Goal: Task Accomplishment & Management: Manage account settings

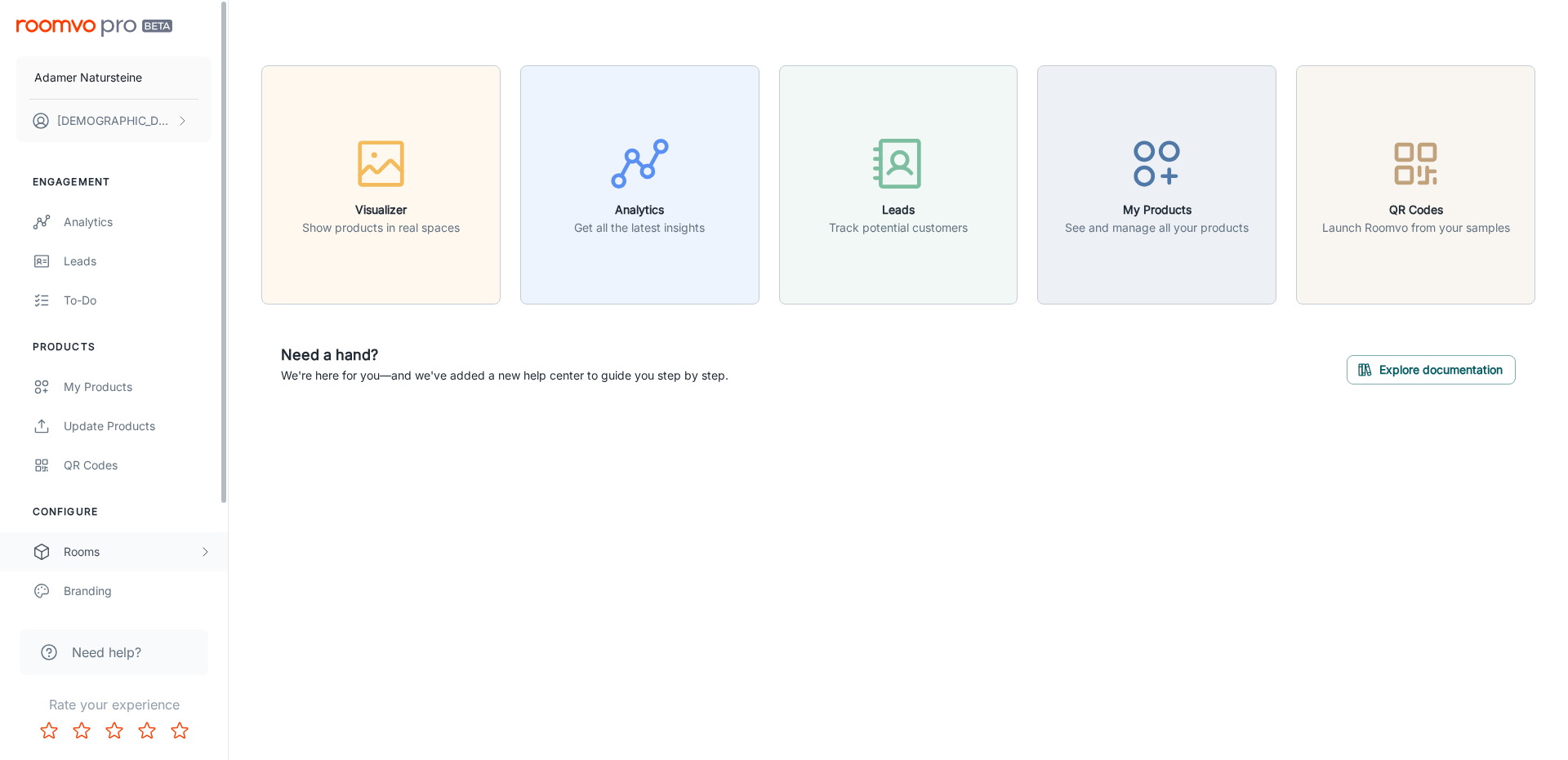
click at [142, 547] on div "Rooms" at bounding box center [130, 552] width 135 height 18
click at [141, 222] on div "Analytics" at bounding box center [137, 222] width 148 height 18
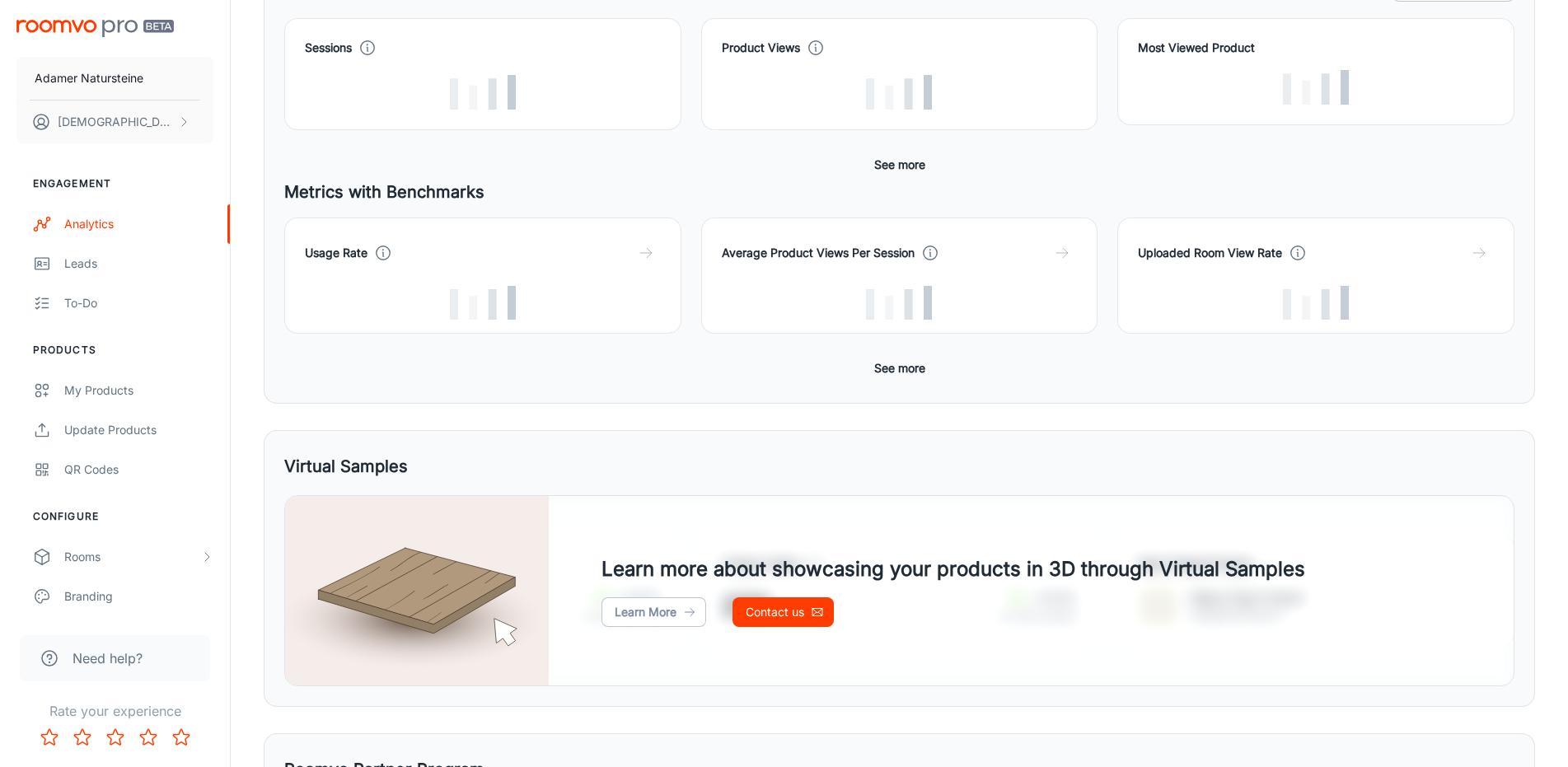
scroll to position [192, 0]
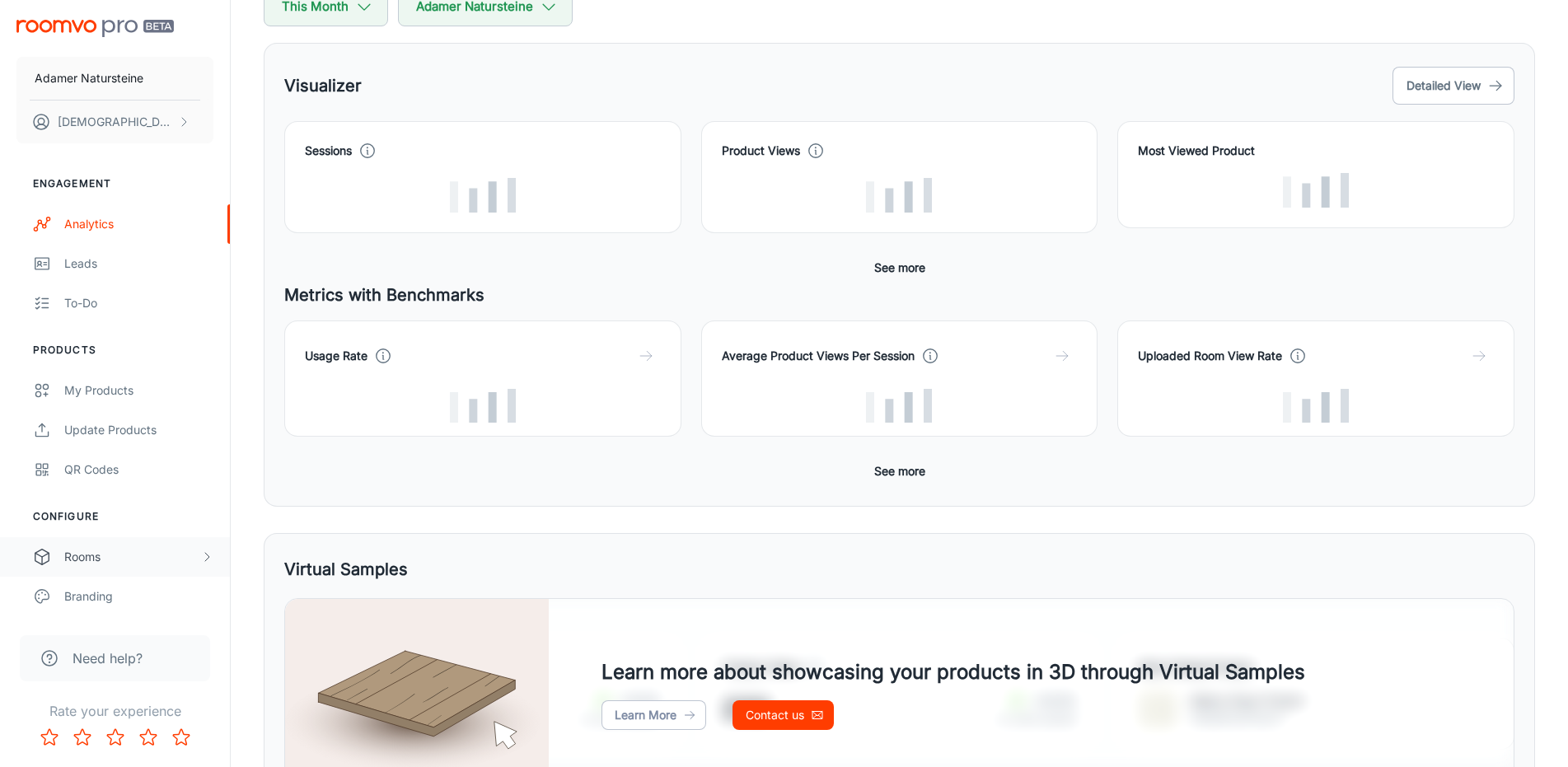
click at [164, 548] on div "Rooms" at bounding box center [115, 557] width 230 height 40
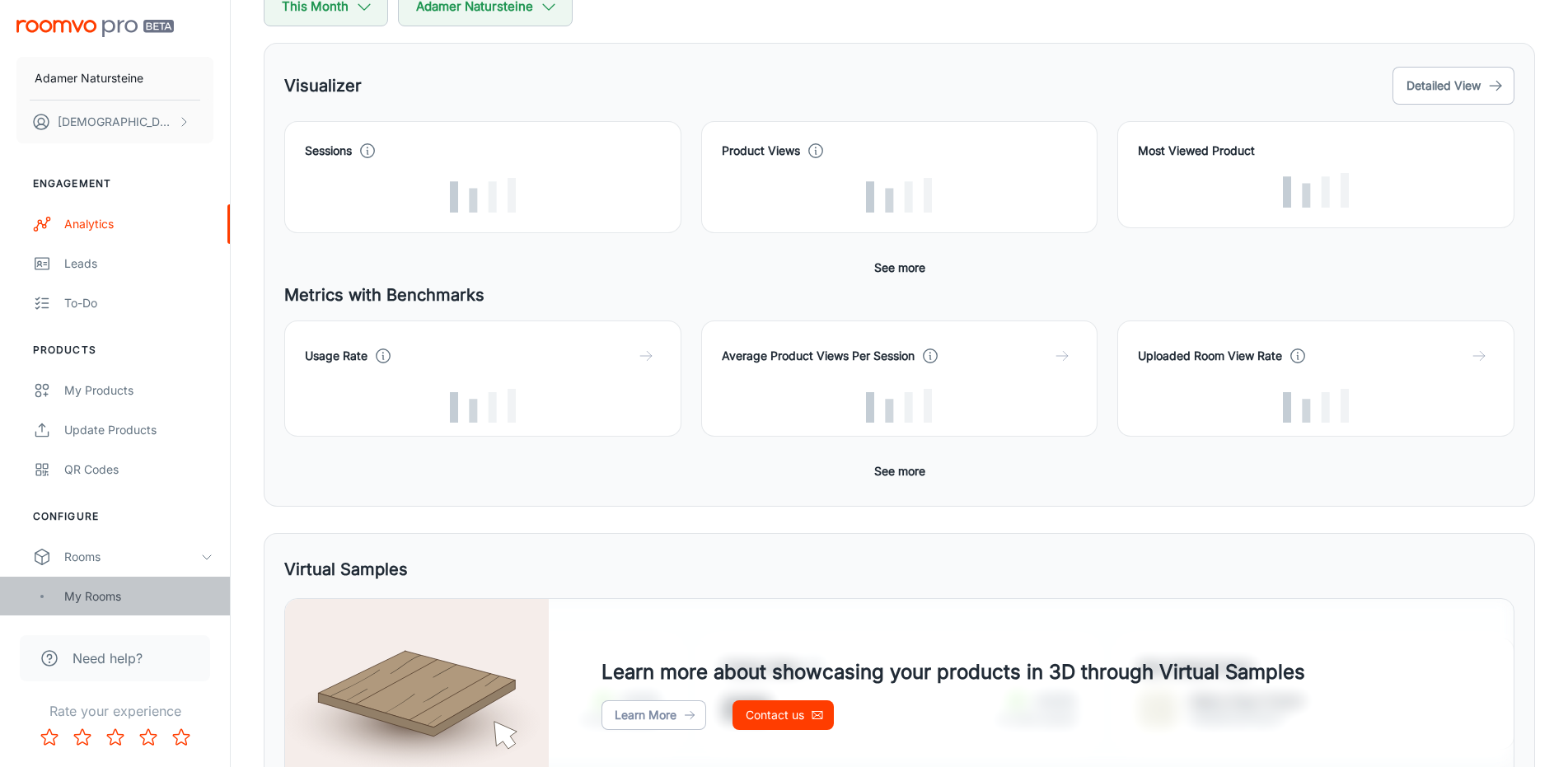
click at [124, 603] on div "My Rooms" at bounding box center [139, 597] width 149 height 18
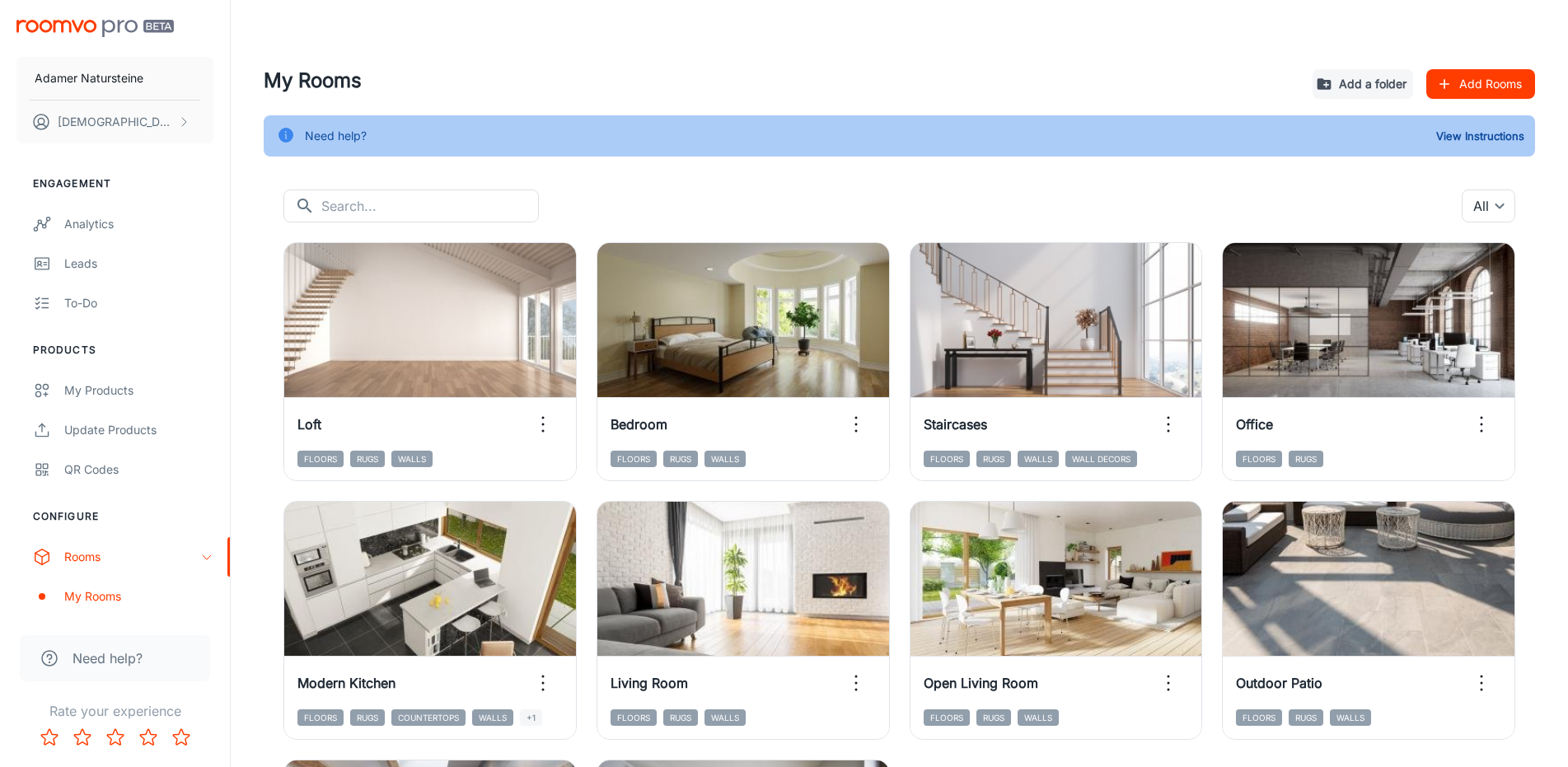
click at [1461, 80] on button "Add Rooms" at bounding box center [1481, 83] width 109 height 29
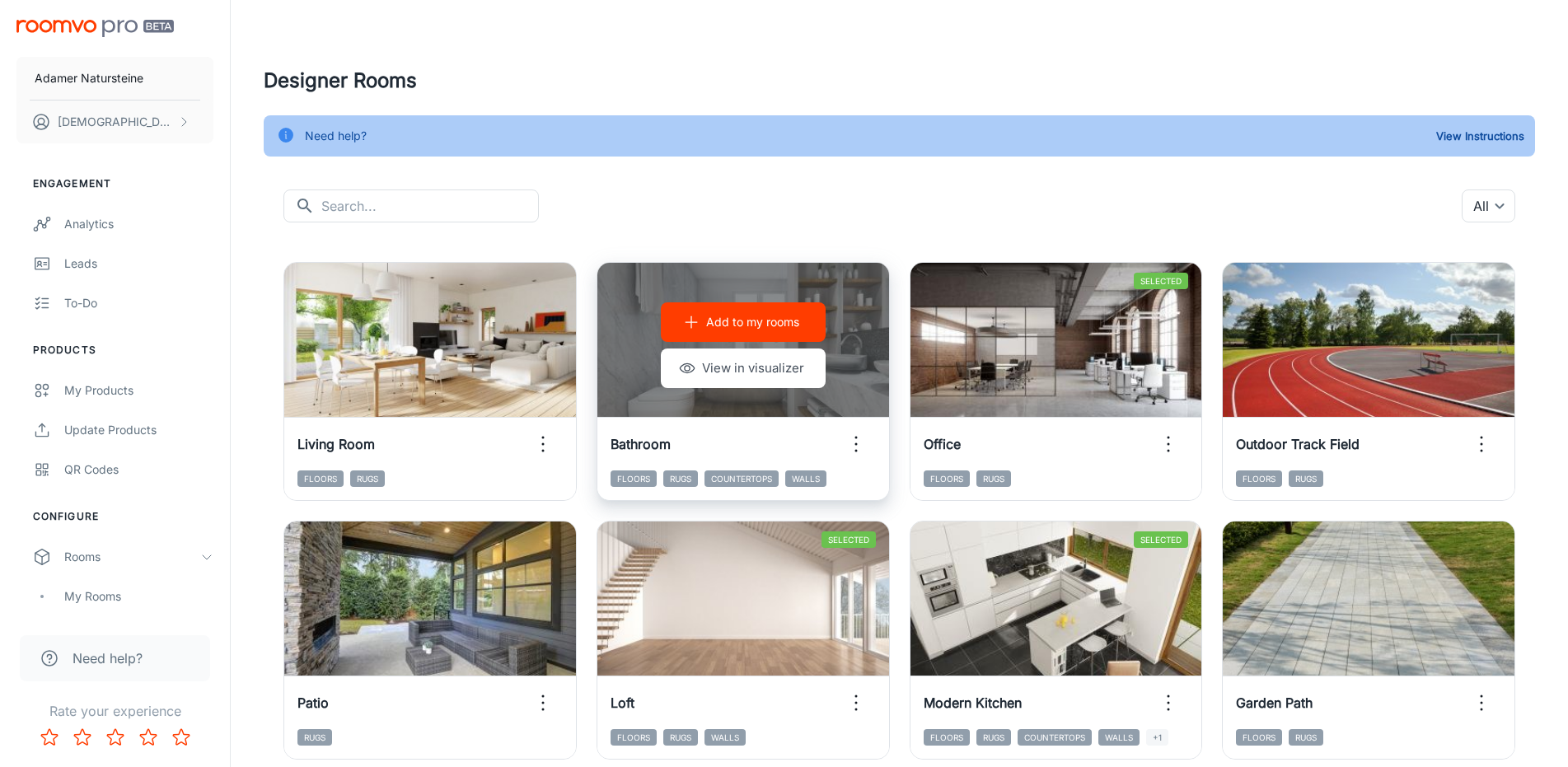
click at [787, 323] on p "Add to my rooms" at bounding box center [752, 322] width 93 height 18
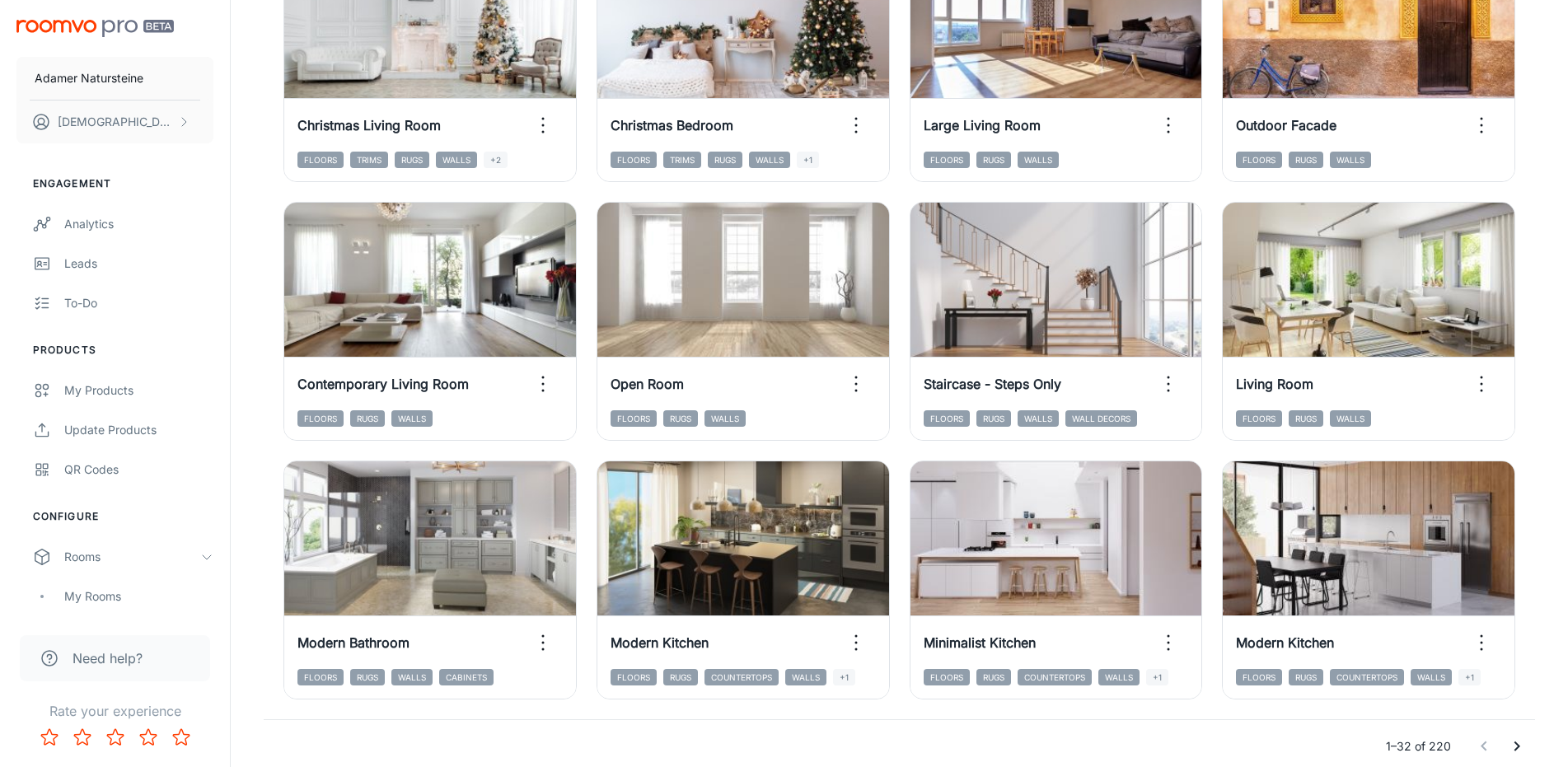
scroll to position [1684, 0]
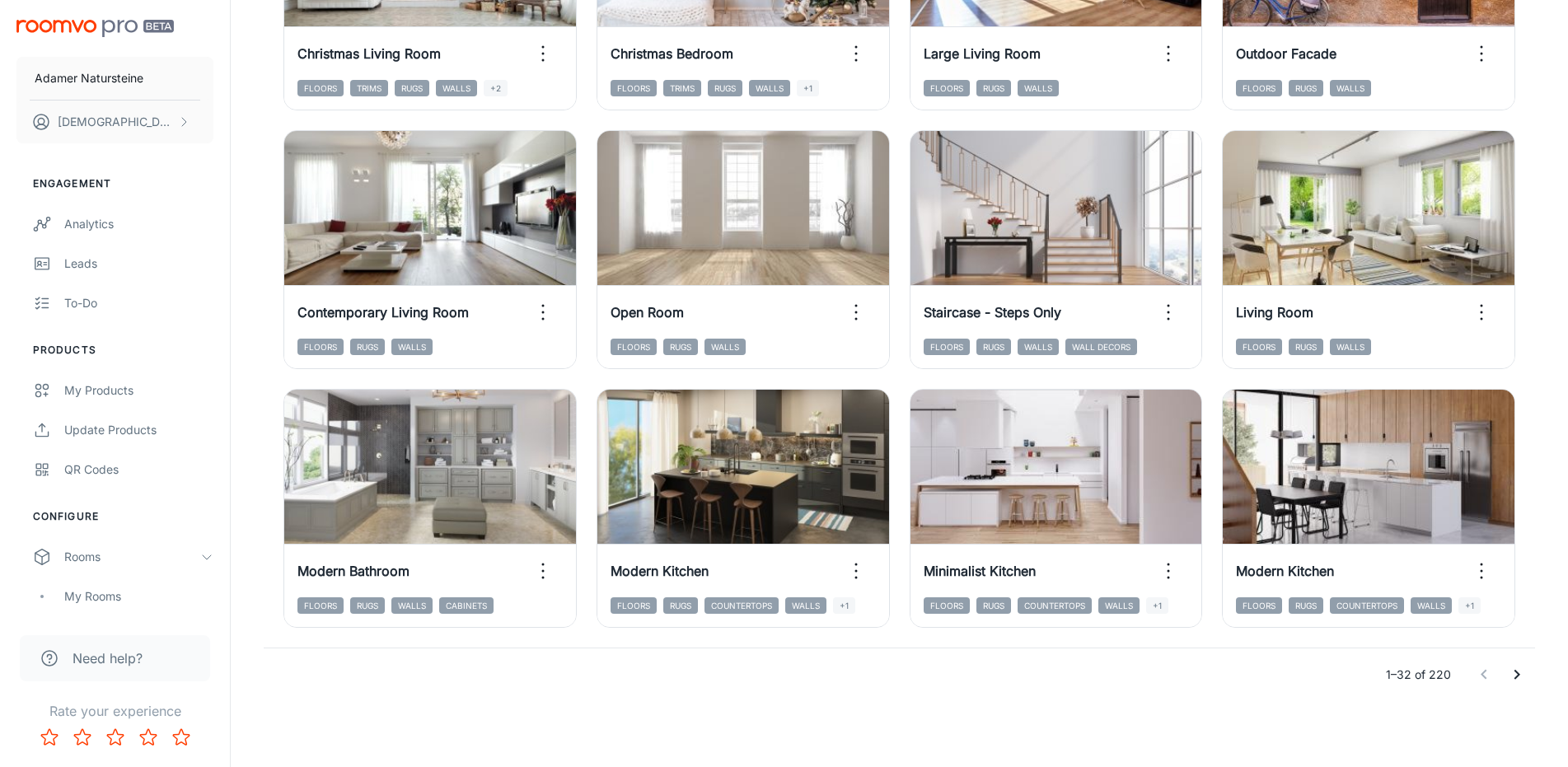
click at [1510, 680] on icon "Go to next page" at bounding box center [1517, 675] width 20 height 20
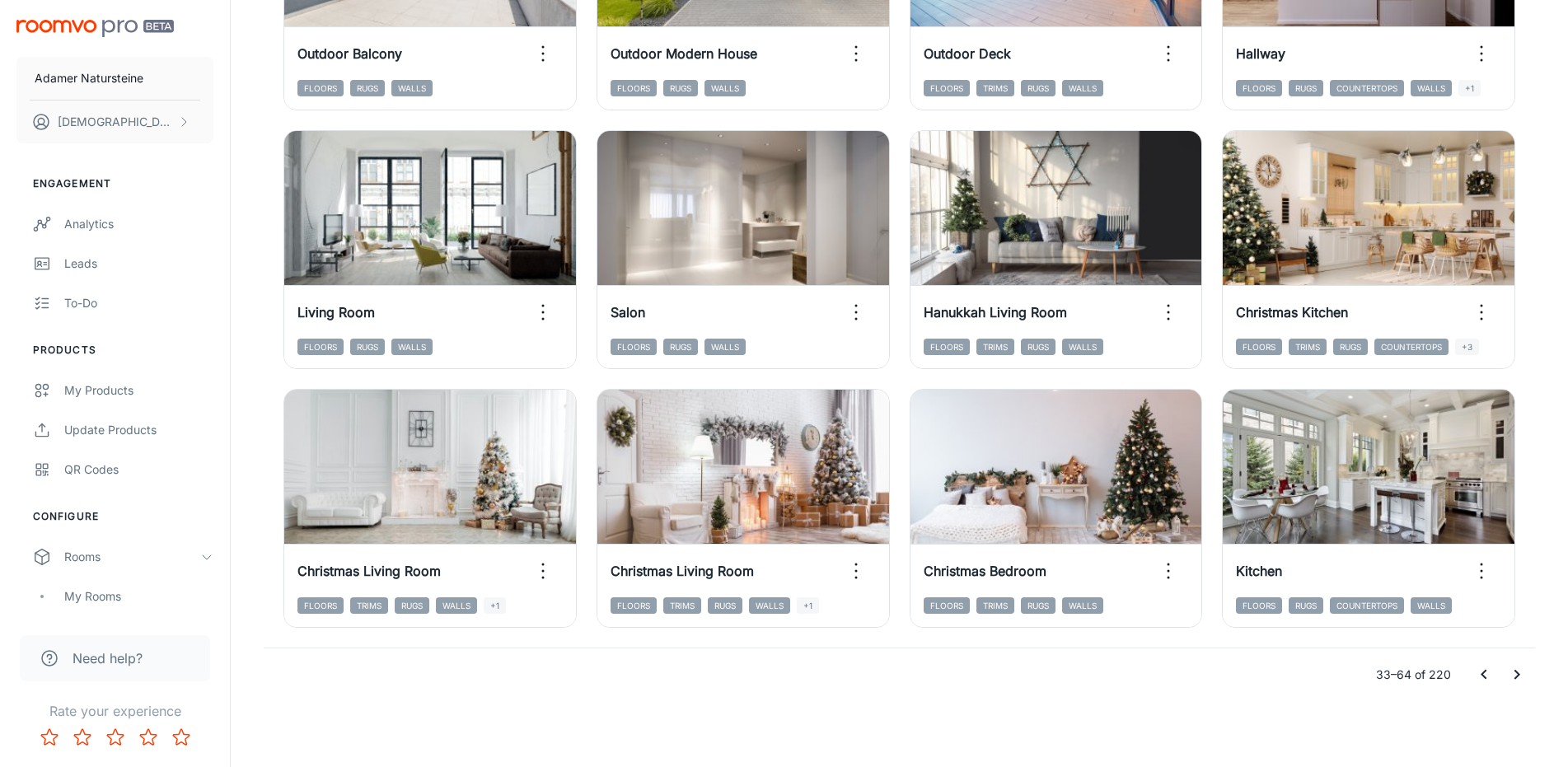
click at [1524, 672] on icon "Go to next page" at bounding box center [1517, 675] width 20 height 20
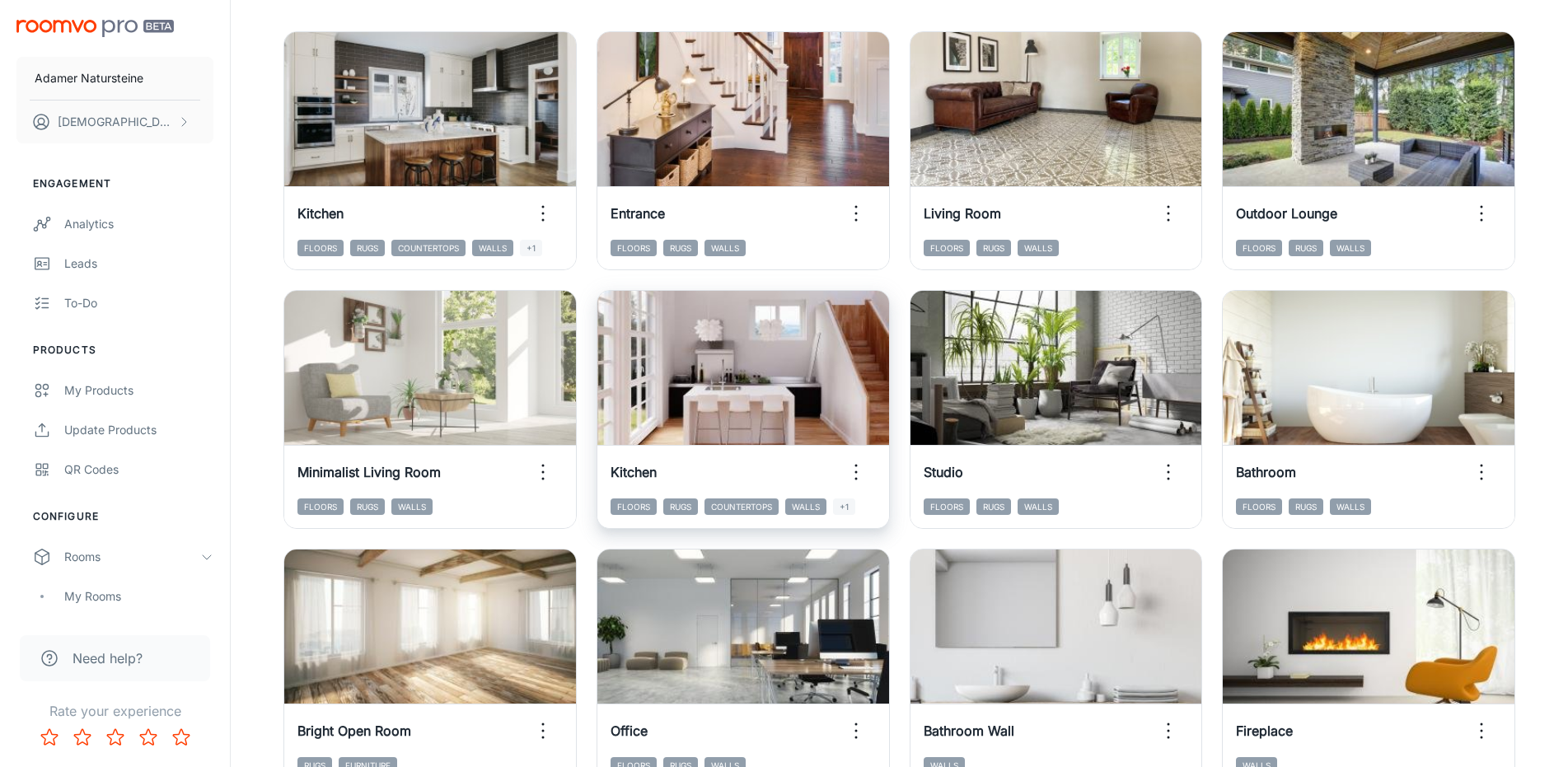
scroll to position [201, 0]
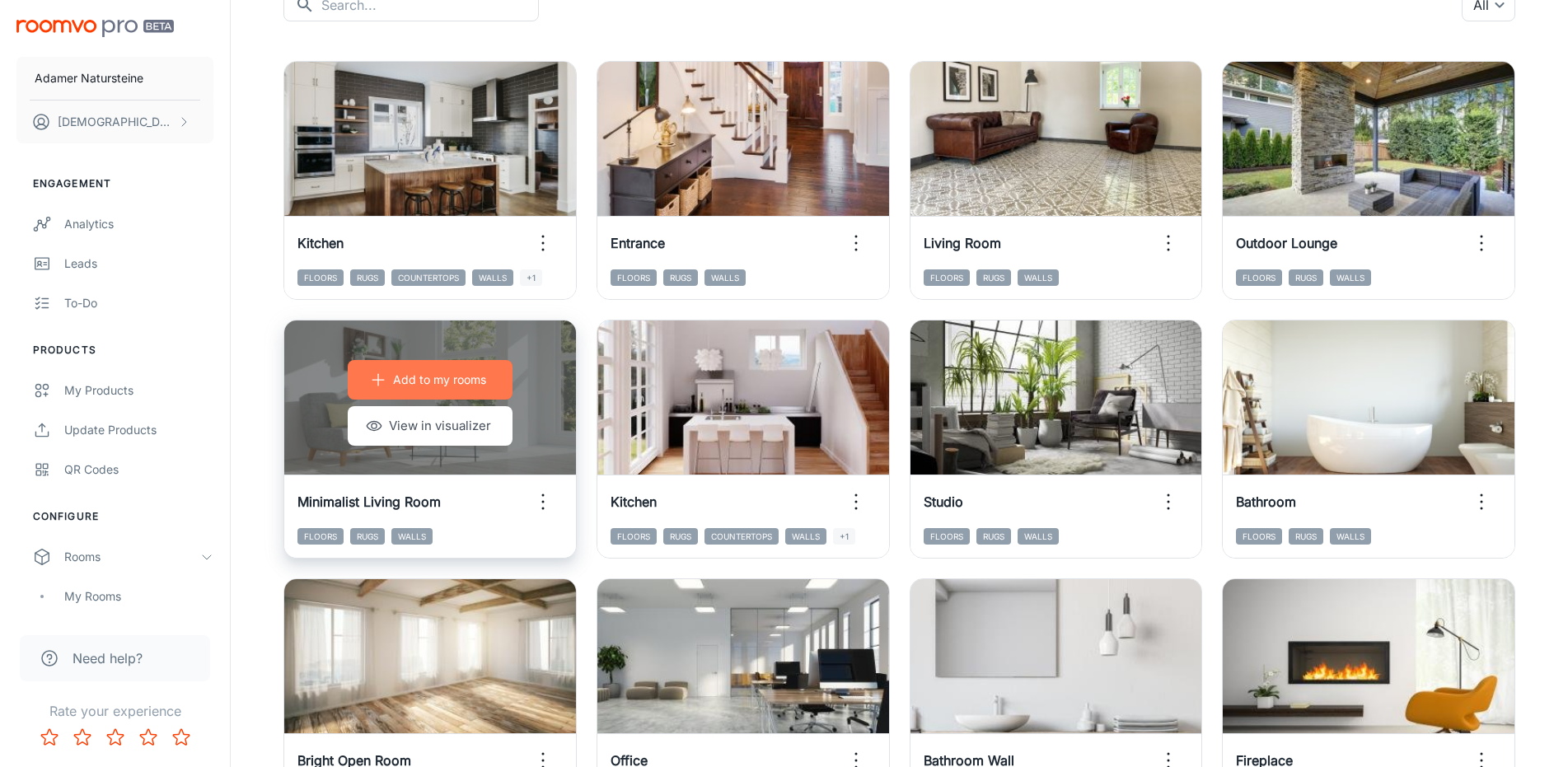
click at [480, 373] on p "Add to my rooms" at bounding box center [440, 380] width 93 height 18
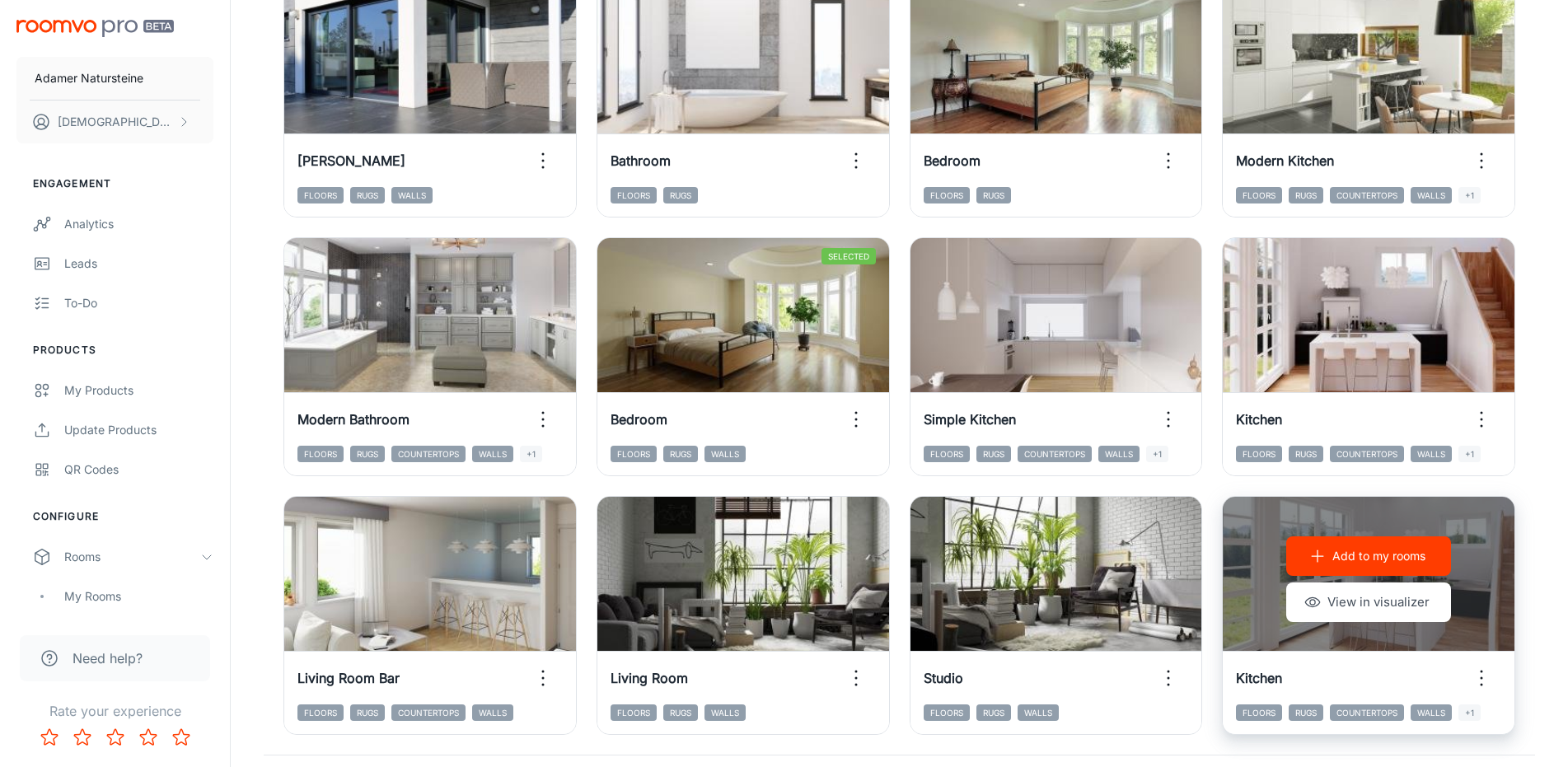
scroll to position [1684, 0]
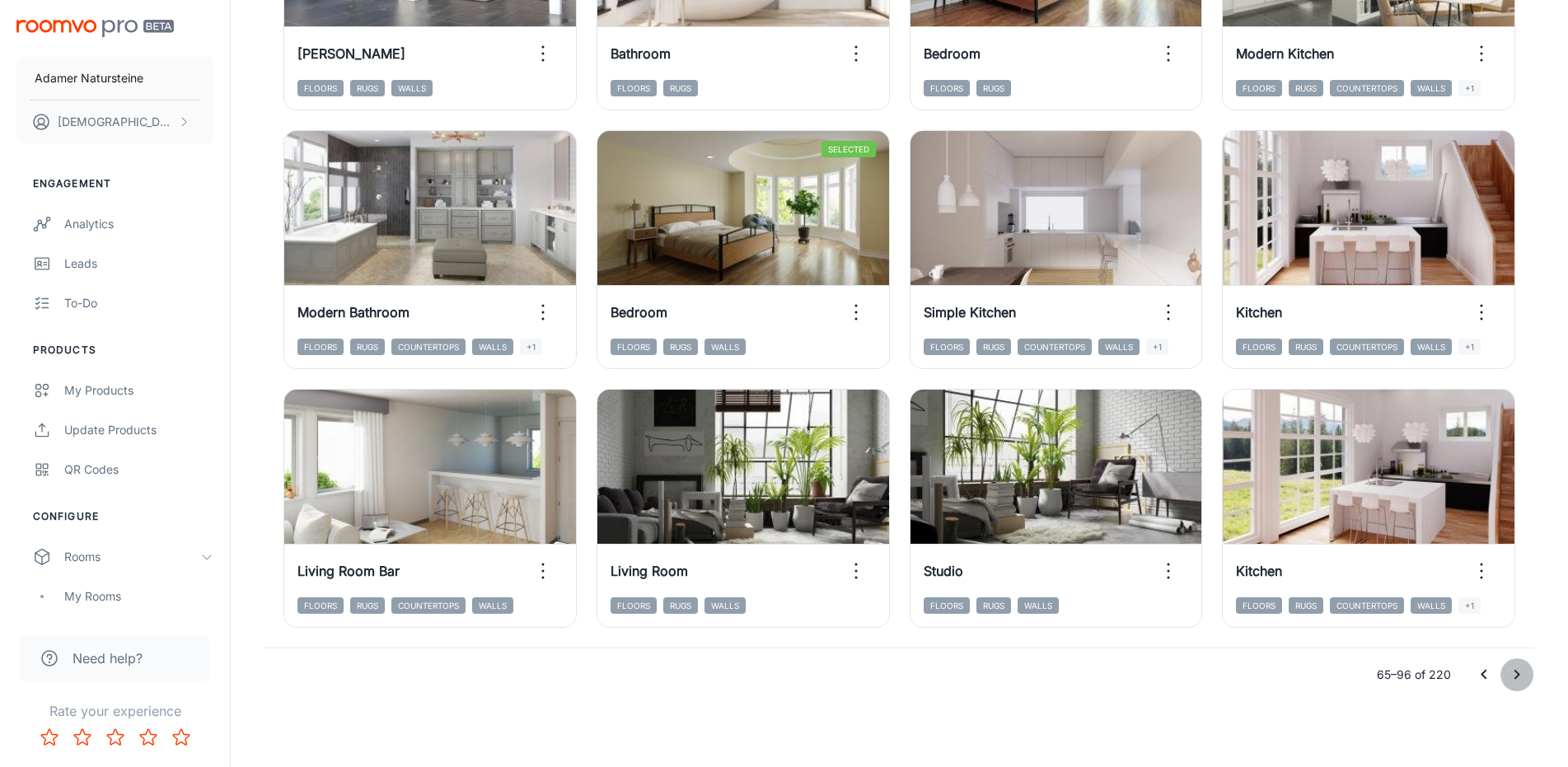
click at [1525, 672] on icon "Go to next page" at bounding box center [1517, 675] width 20 height 20
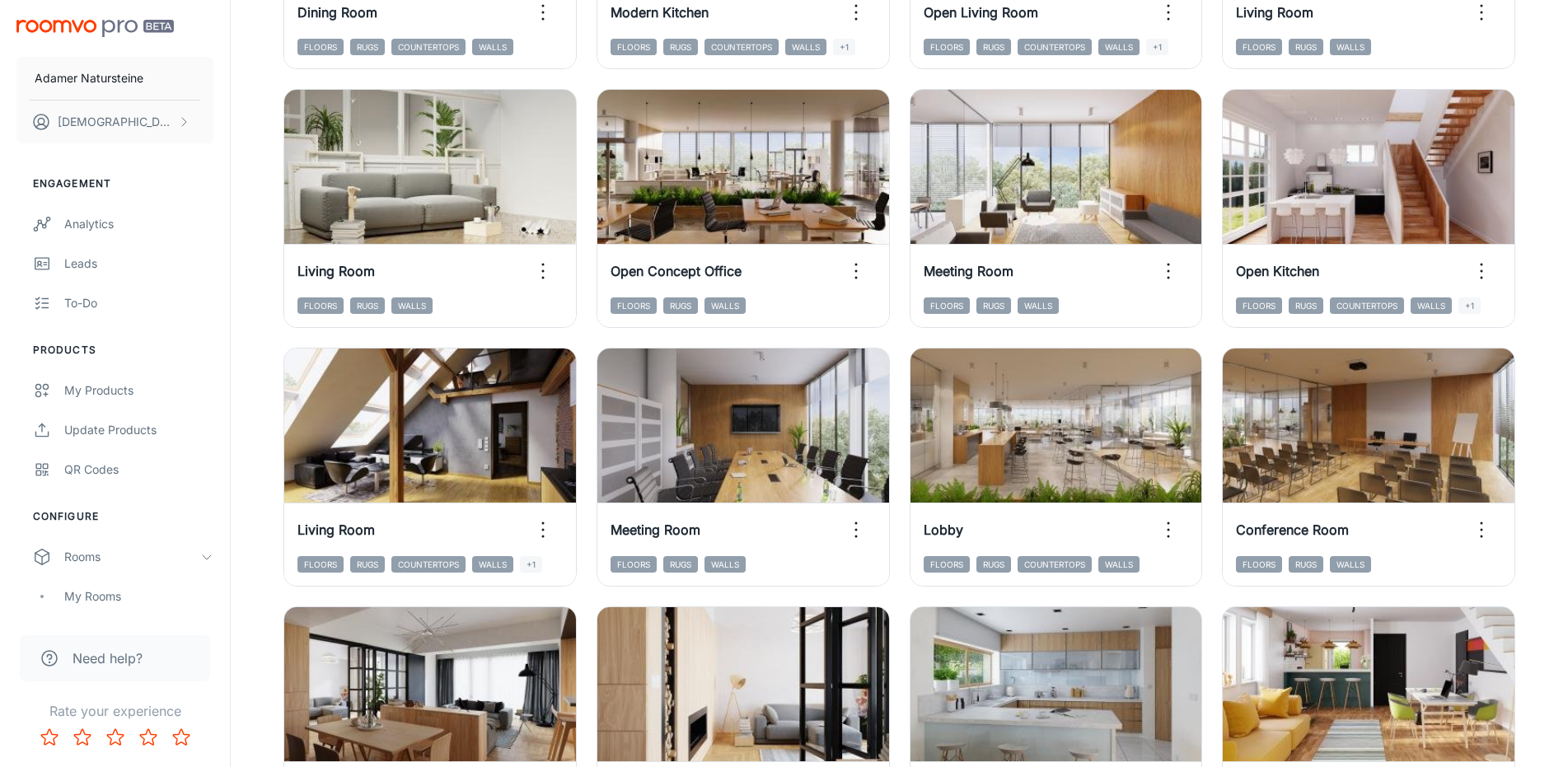
scroll to position [1648, 0]
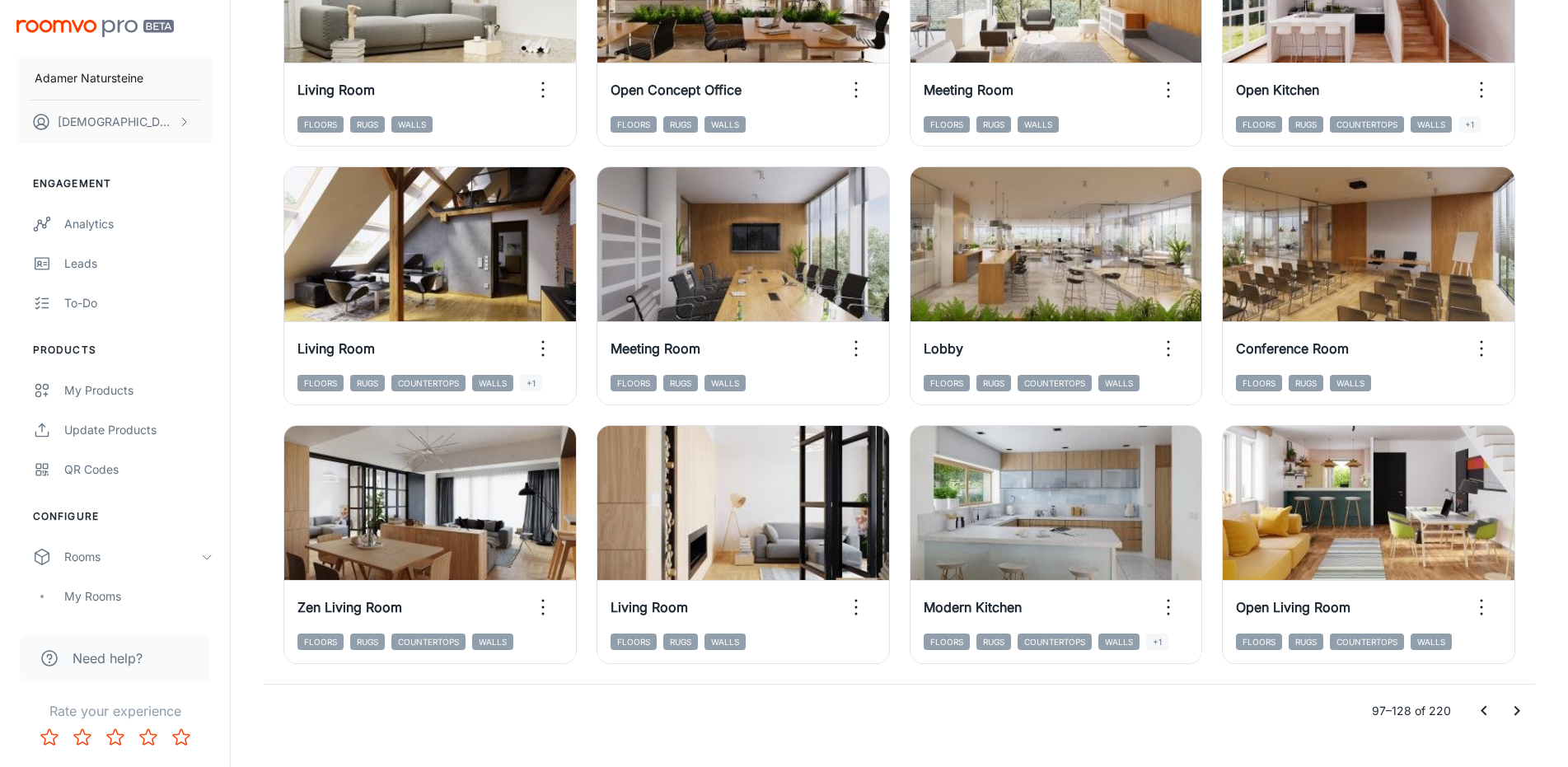
click at [1509, 702] on button "Go to next page" at bounding box center [1517, 710] width 33 height 33
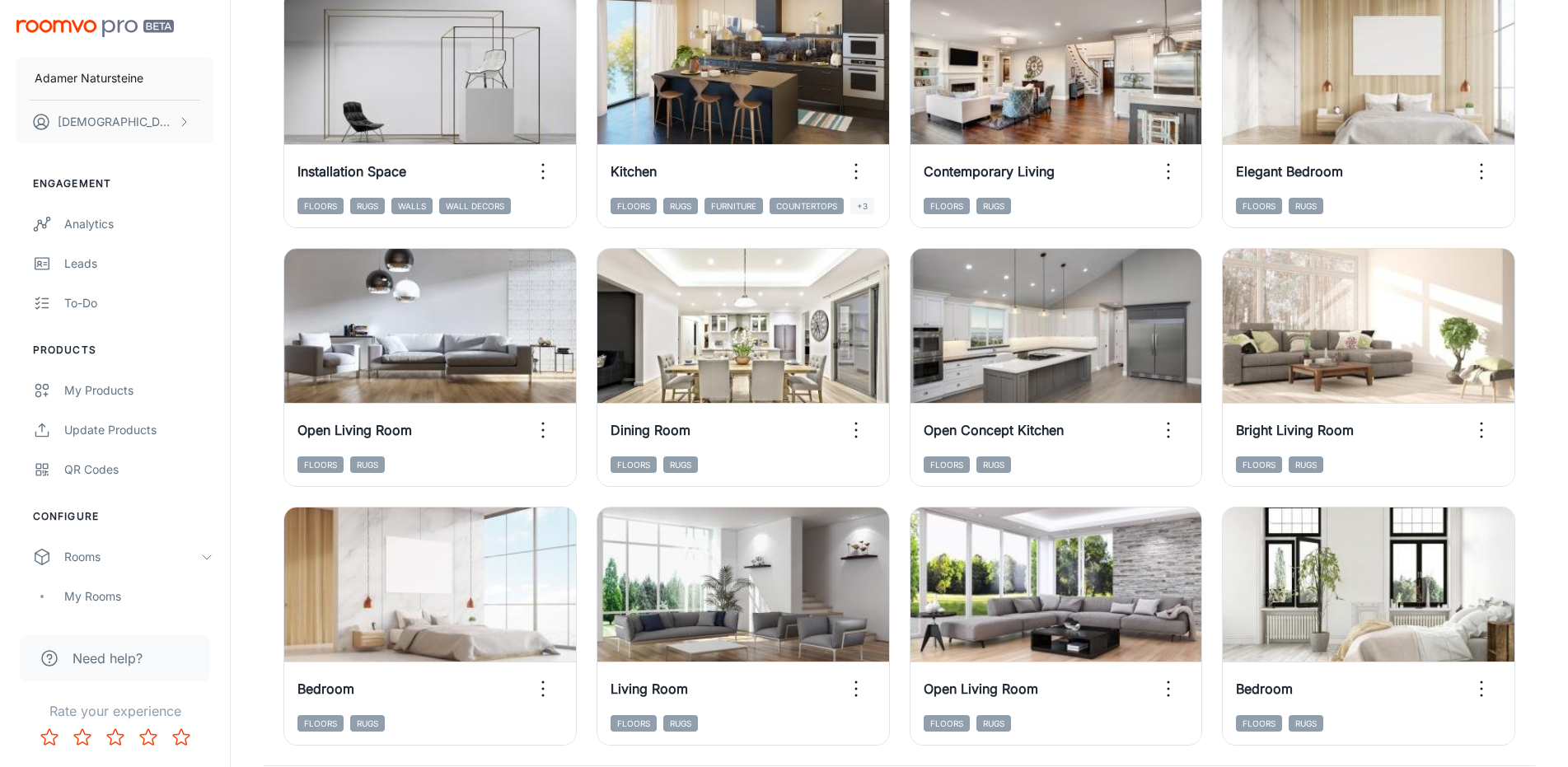
scroll to position [1566, 0]
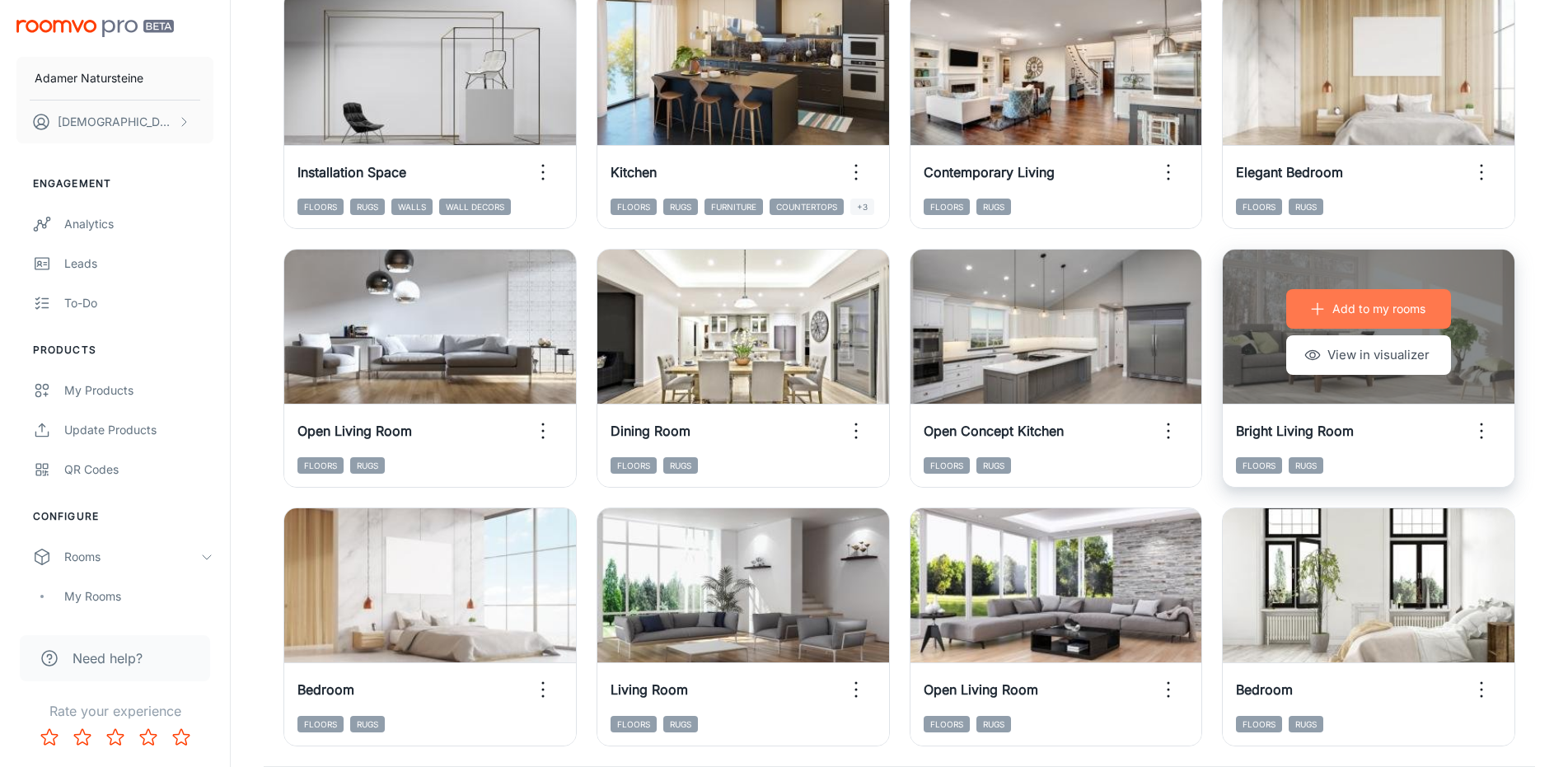
click at [1350, 314] on p "Add to my rooms" at bounding box center [1379, 309] width 93 height 18
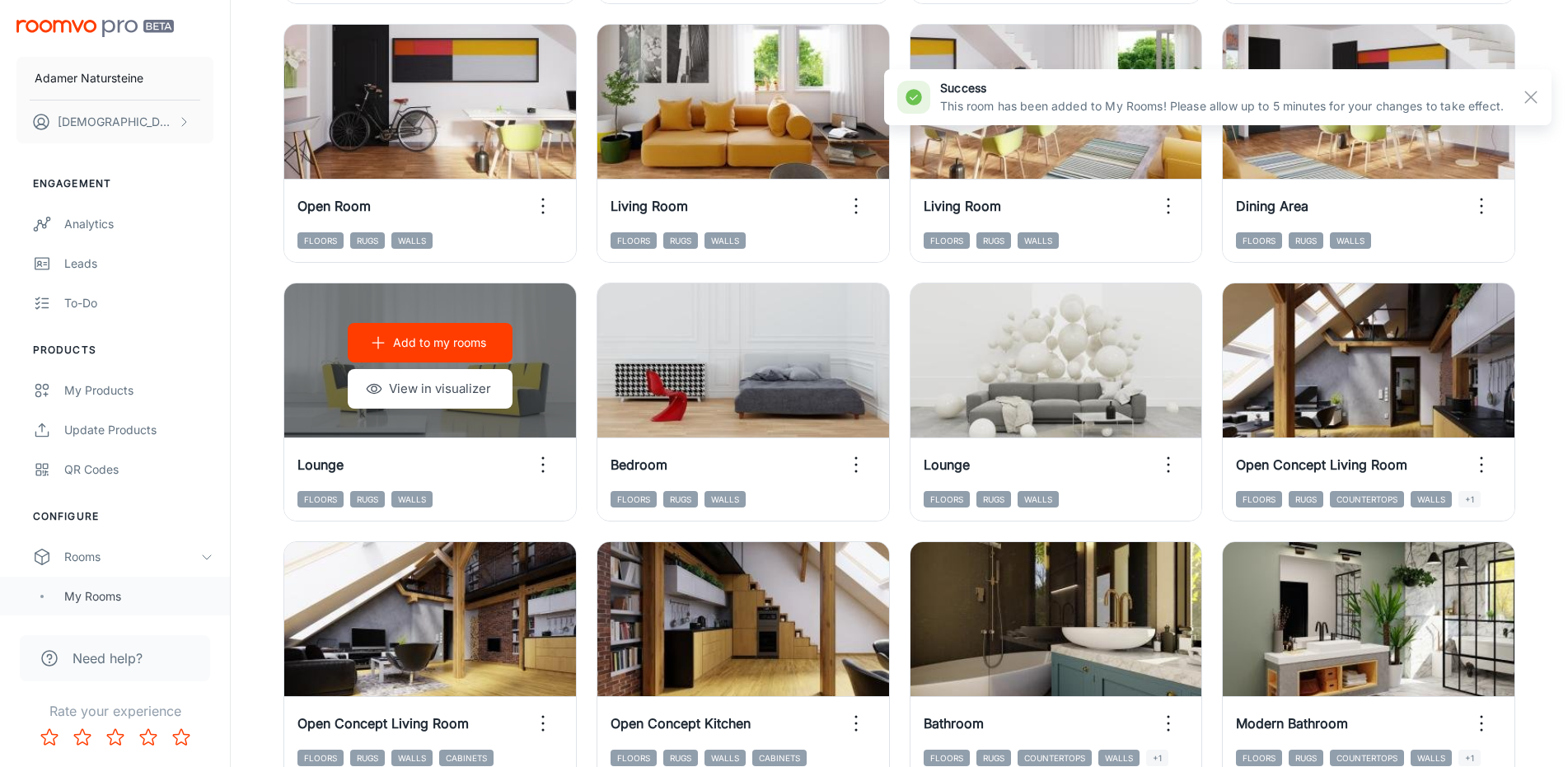
scroll to position [494, 0]
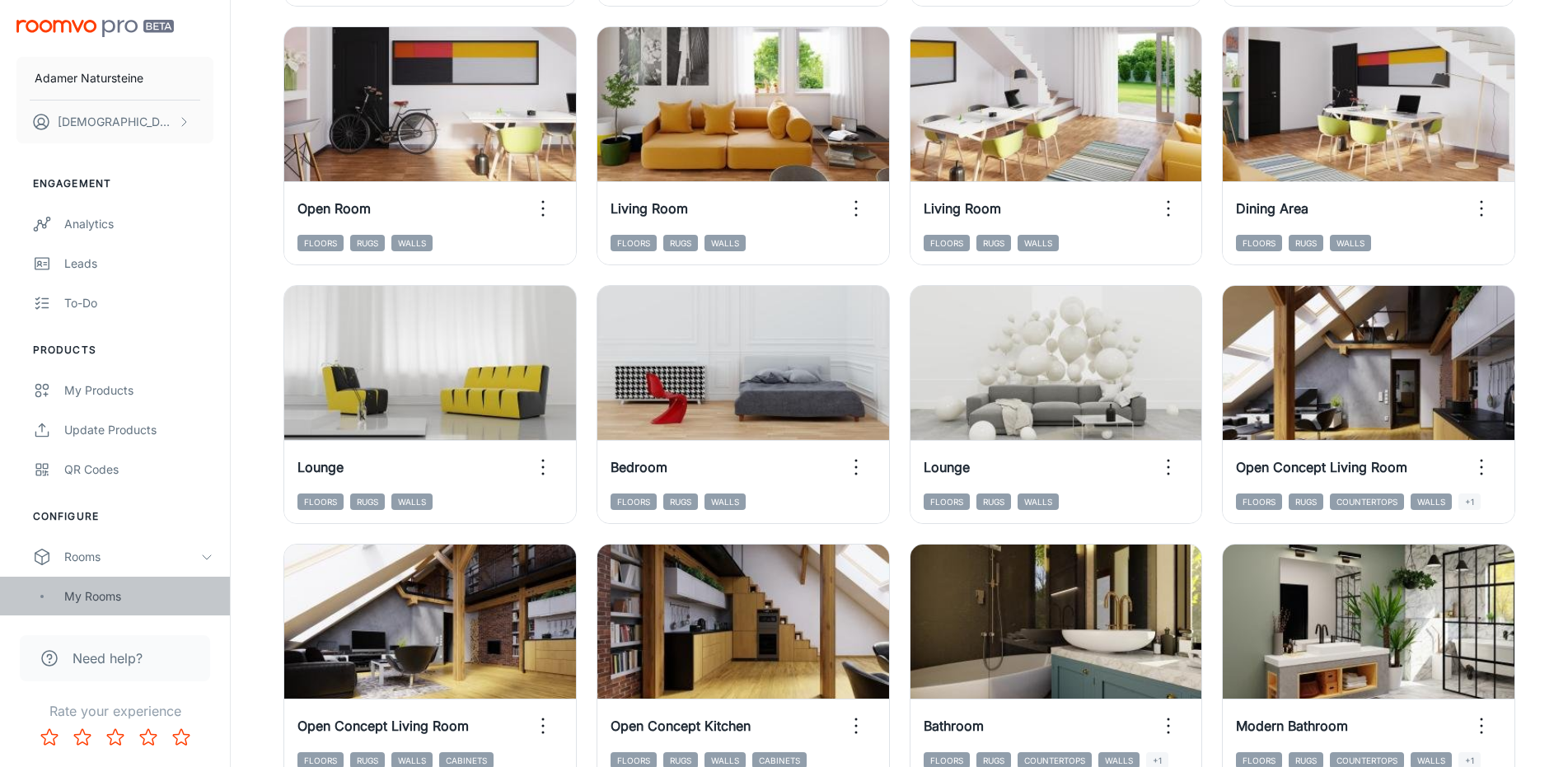
click at [148, 596] on div "My Rooms" at bounding box center [139, 597] width 149 height 18
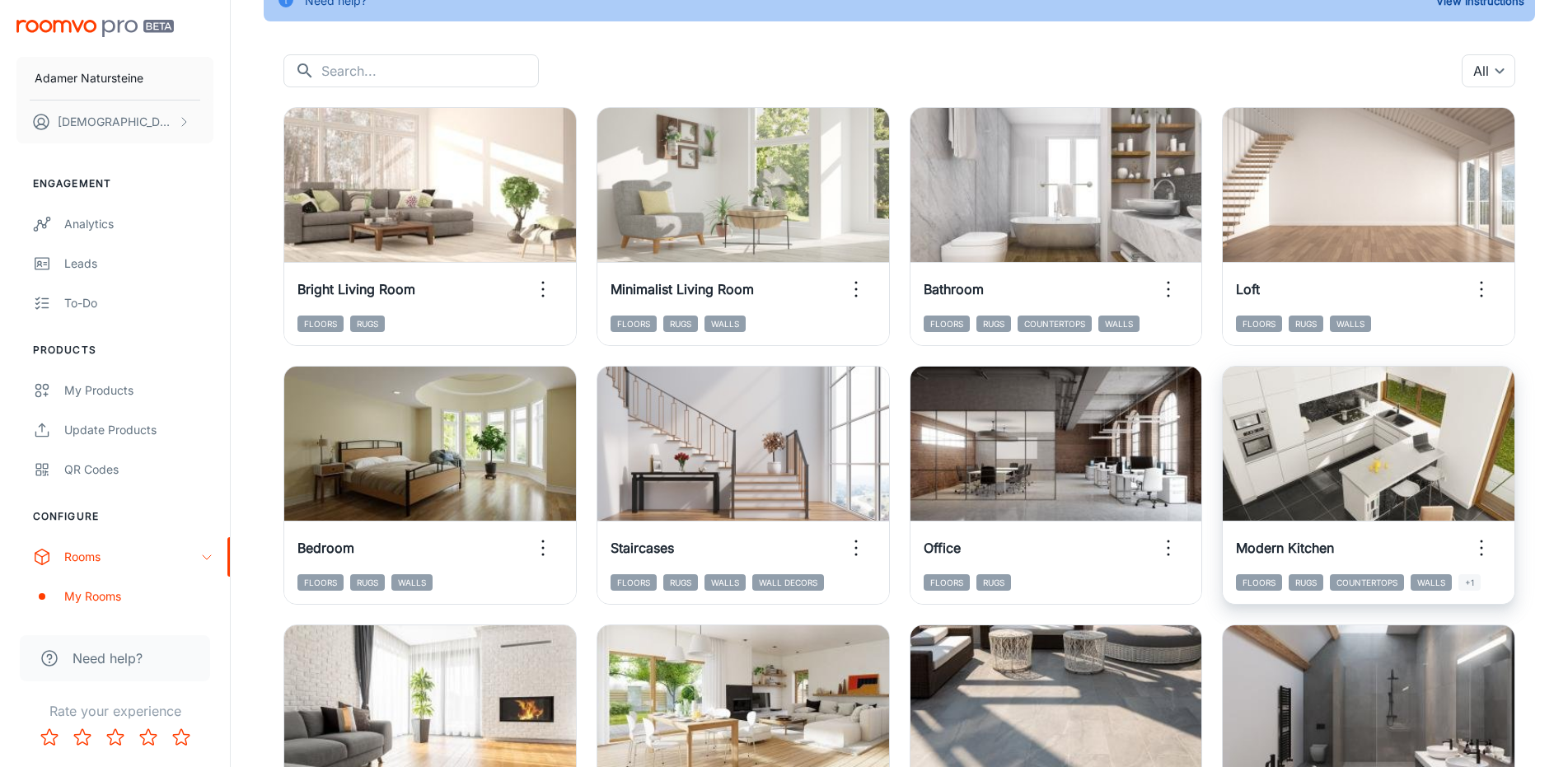
scroll to position [165, 0]
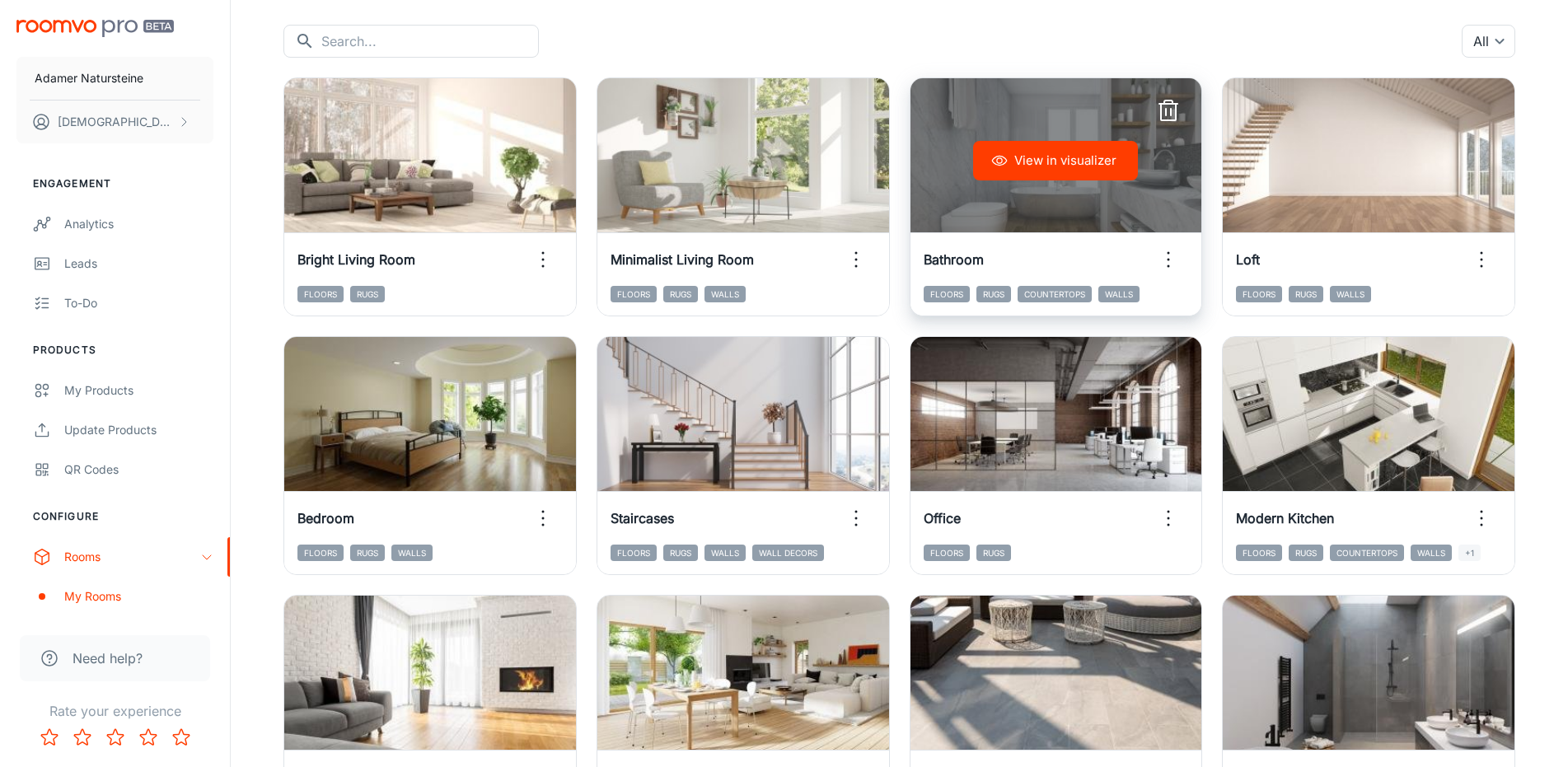
click at [1166, 110] on line "button" at bounding box center [1166, 112] width 0 height 6
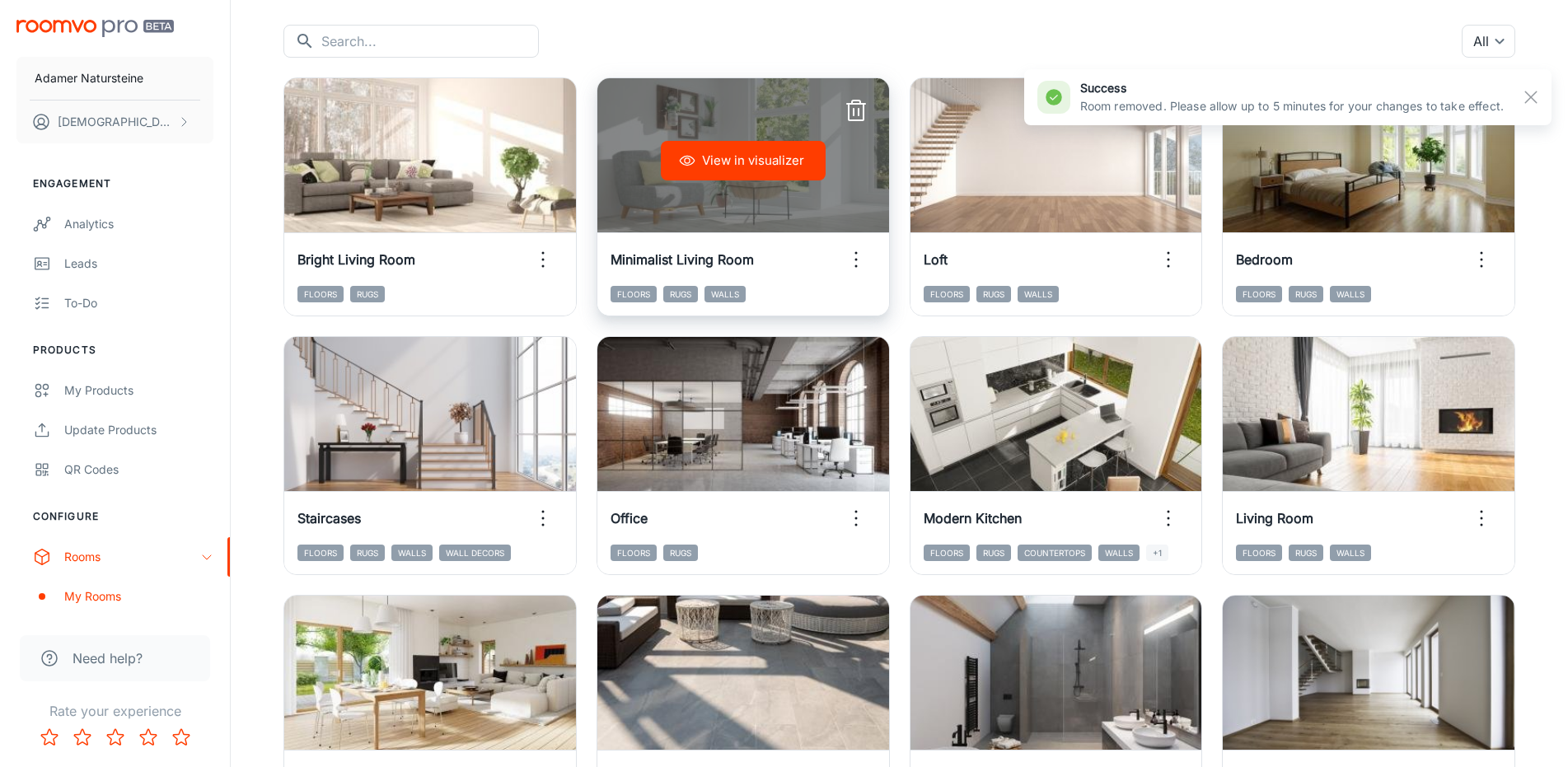
click at [859, 112] on icon "button" at bounding box center [857, 111] width 27 height 27
click at [855, 110] on icon "button" at bounding box center [857, 111] width 27 height 27
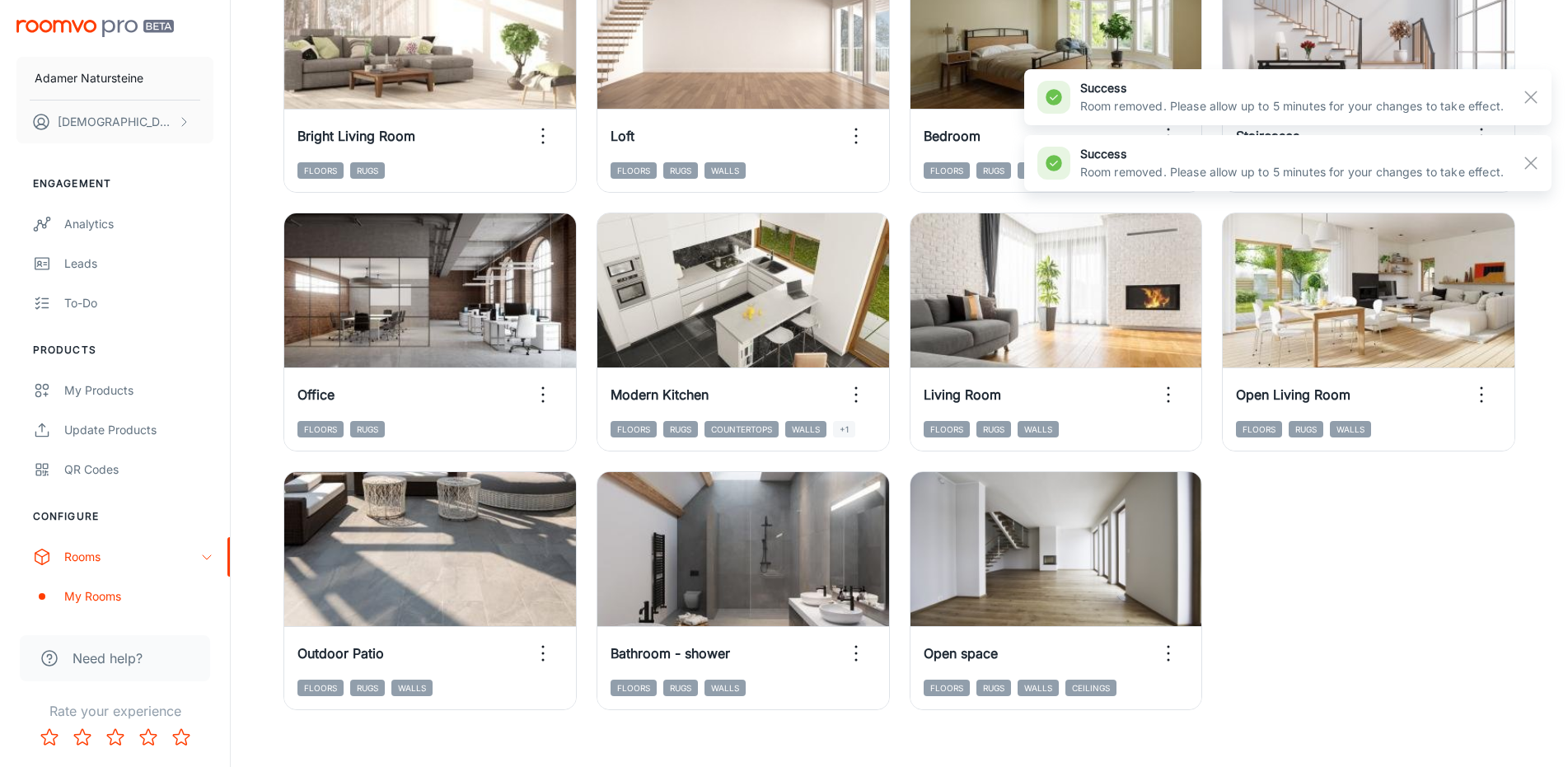
scroll to position [311, 0]
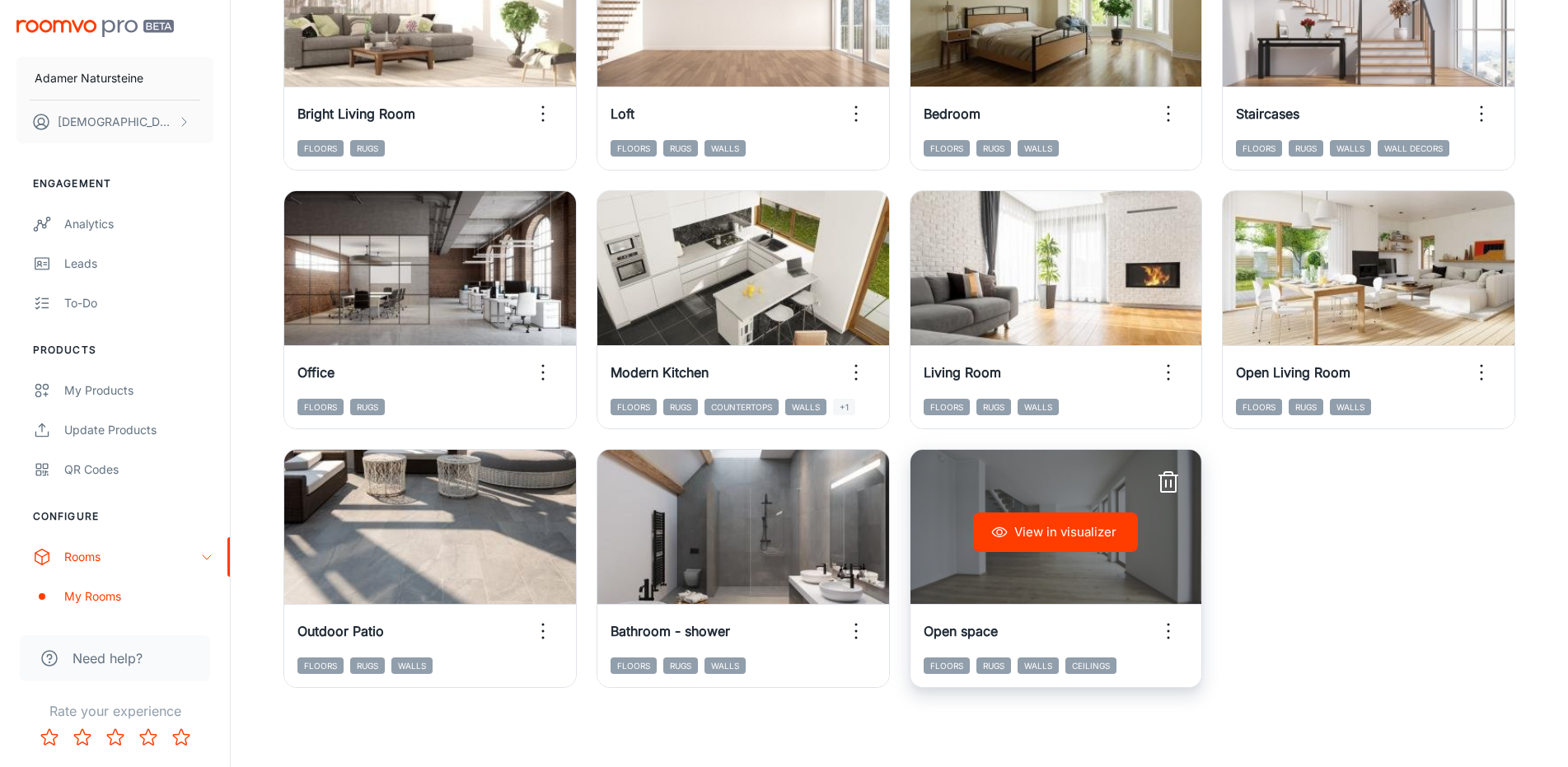
click at [1173, 487] on icon "button" at bounding box center [1168, 483] width 27 height 27
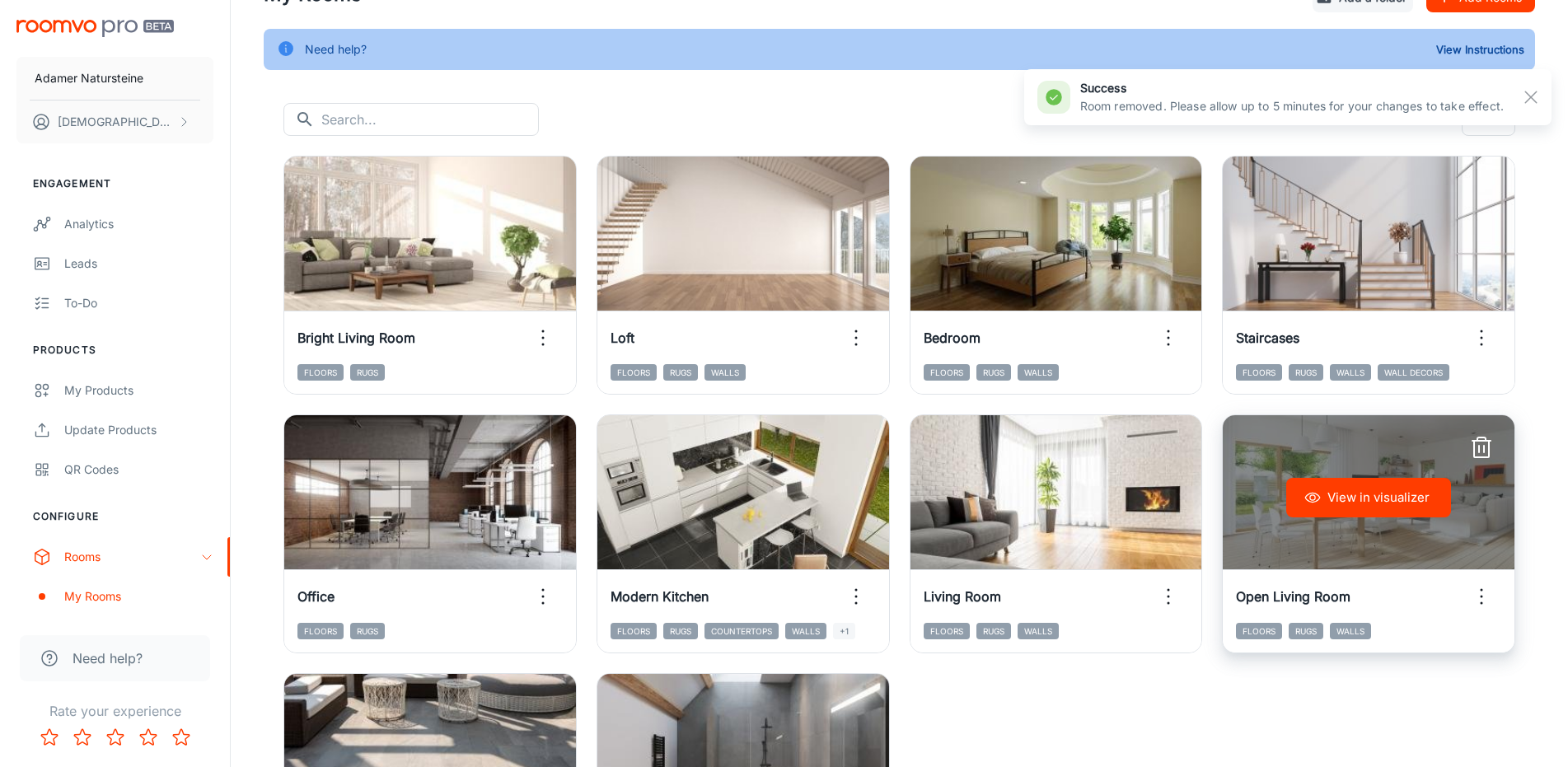
scroll to position [0, 0]
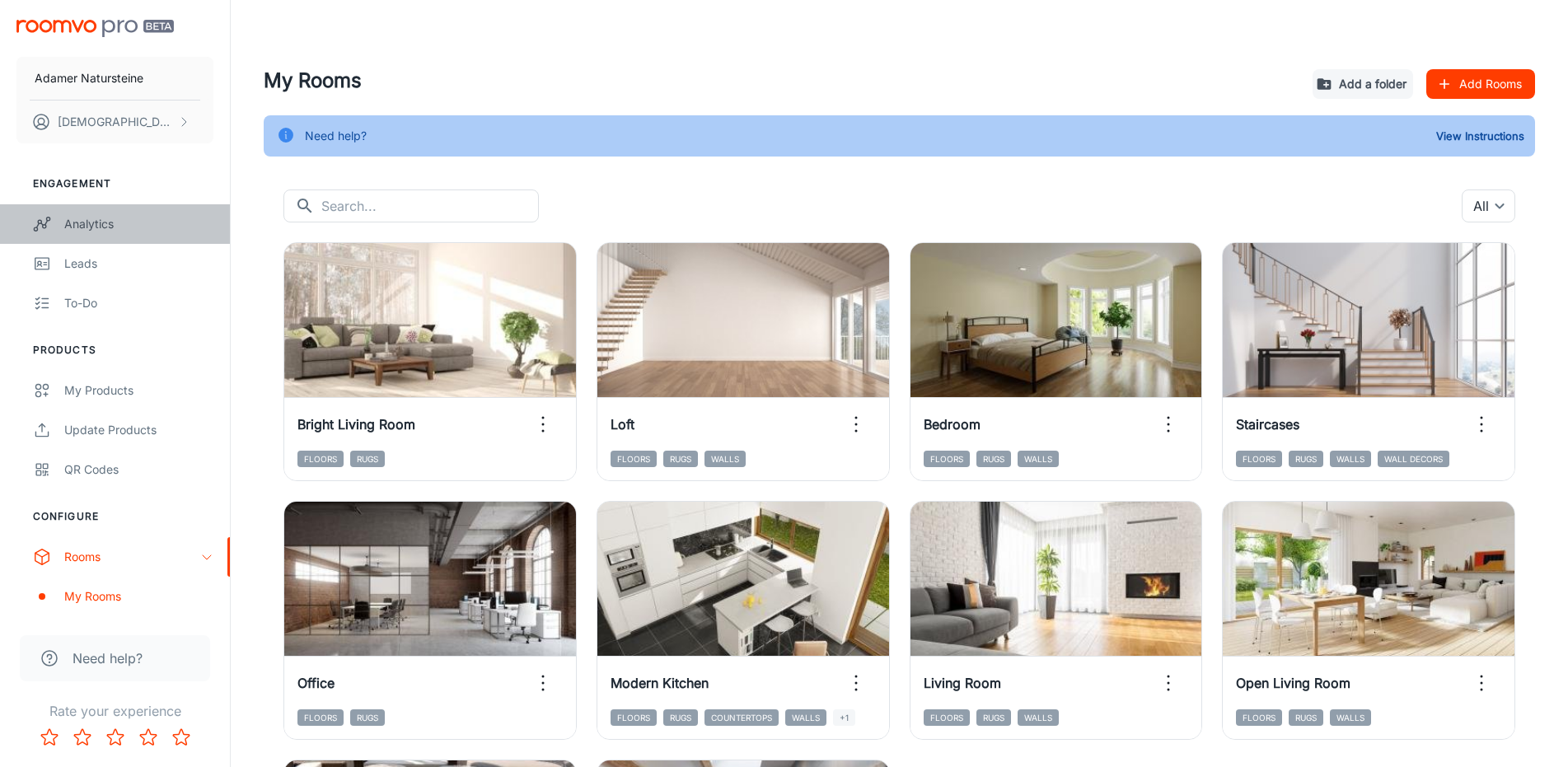
click at [118, 224] on div "Analytics" at bounding box center [139, 224] width 149 height 18
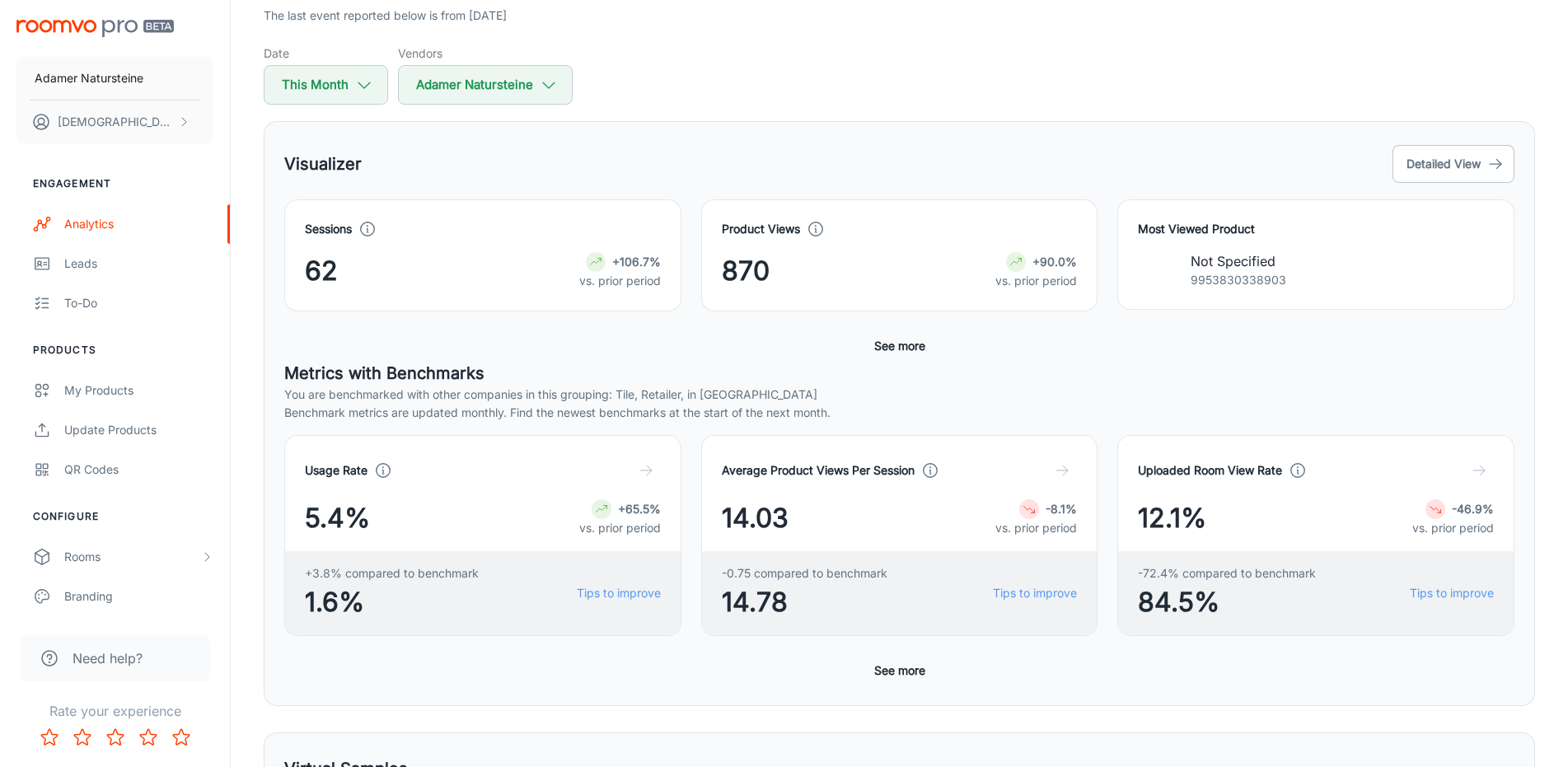
scroll to position [165, 0]
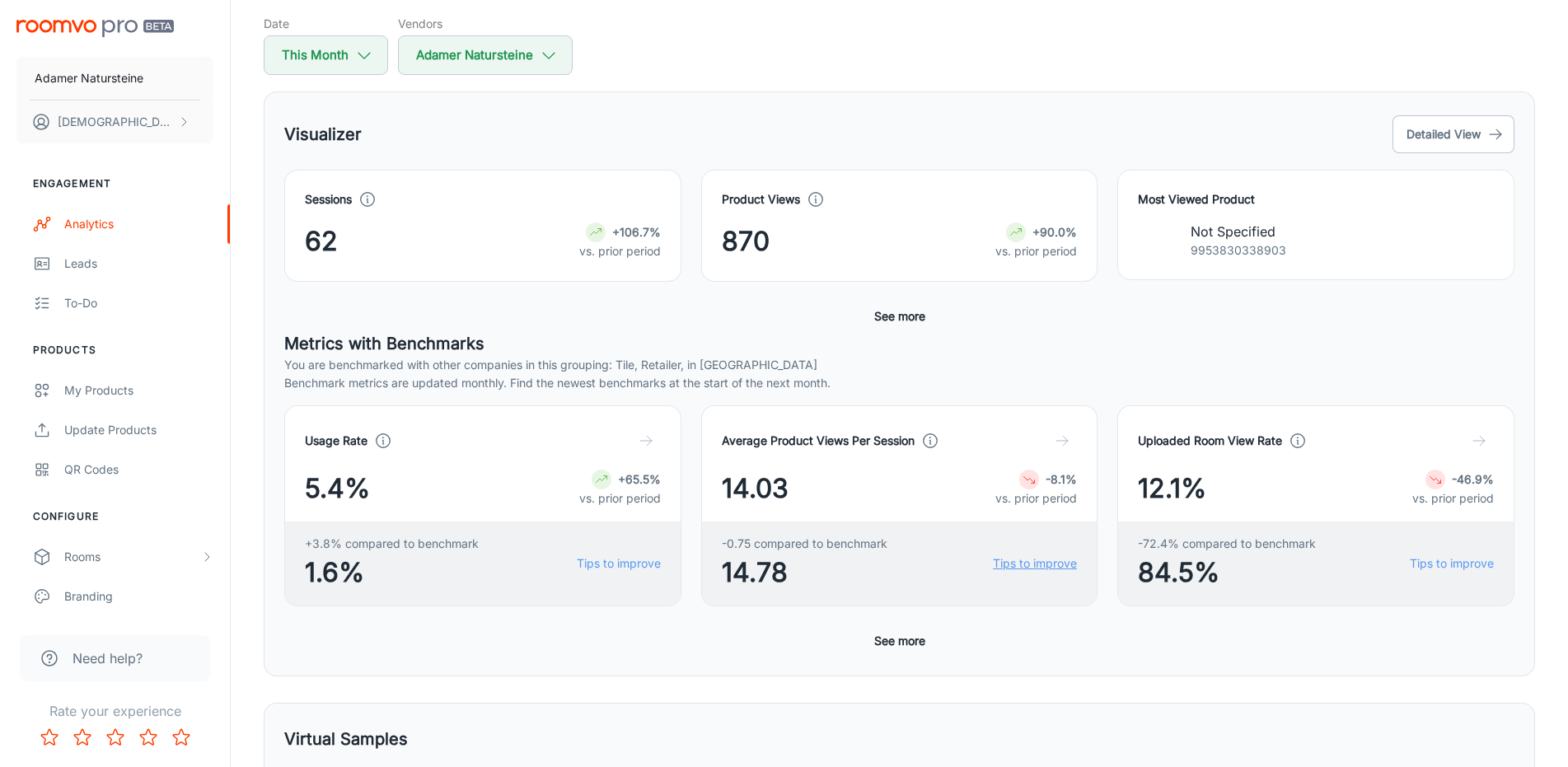
click at [1027, 558] on link "Tips to improve" at bounding box center [1035, 564] width 84 height 18
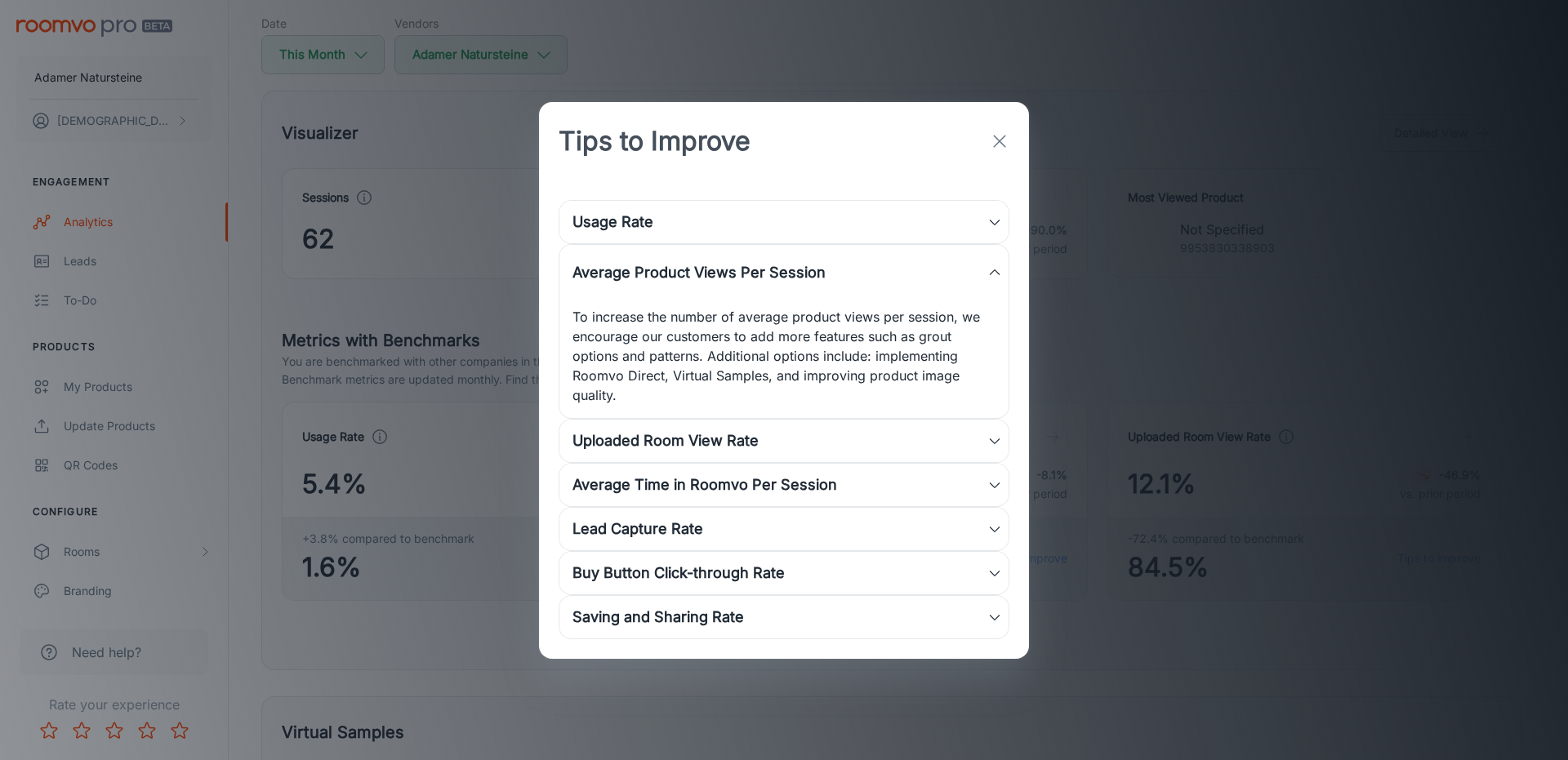
click at [1006, 128] on button "button" at bounding box center [1000, 141] width 33 height 33
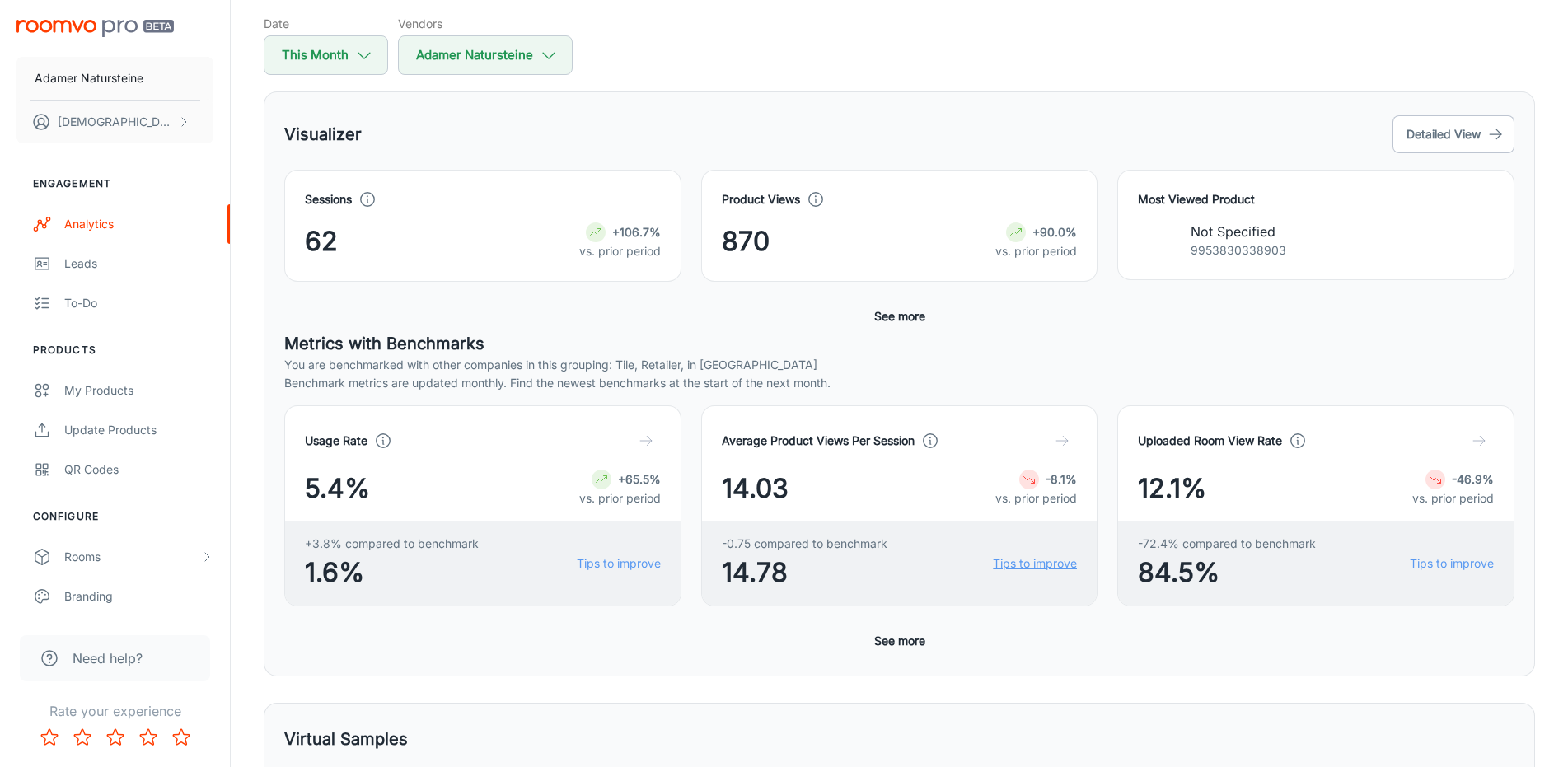
click at [1049, 561] on link "Tips to improve" at bounding box center [1035, 564] width 84 height 18
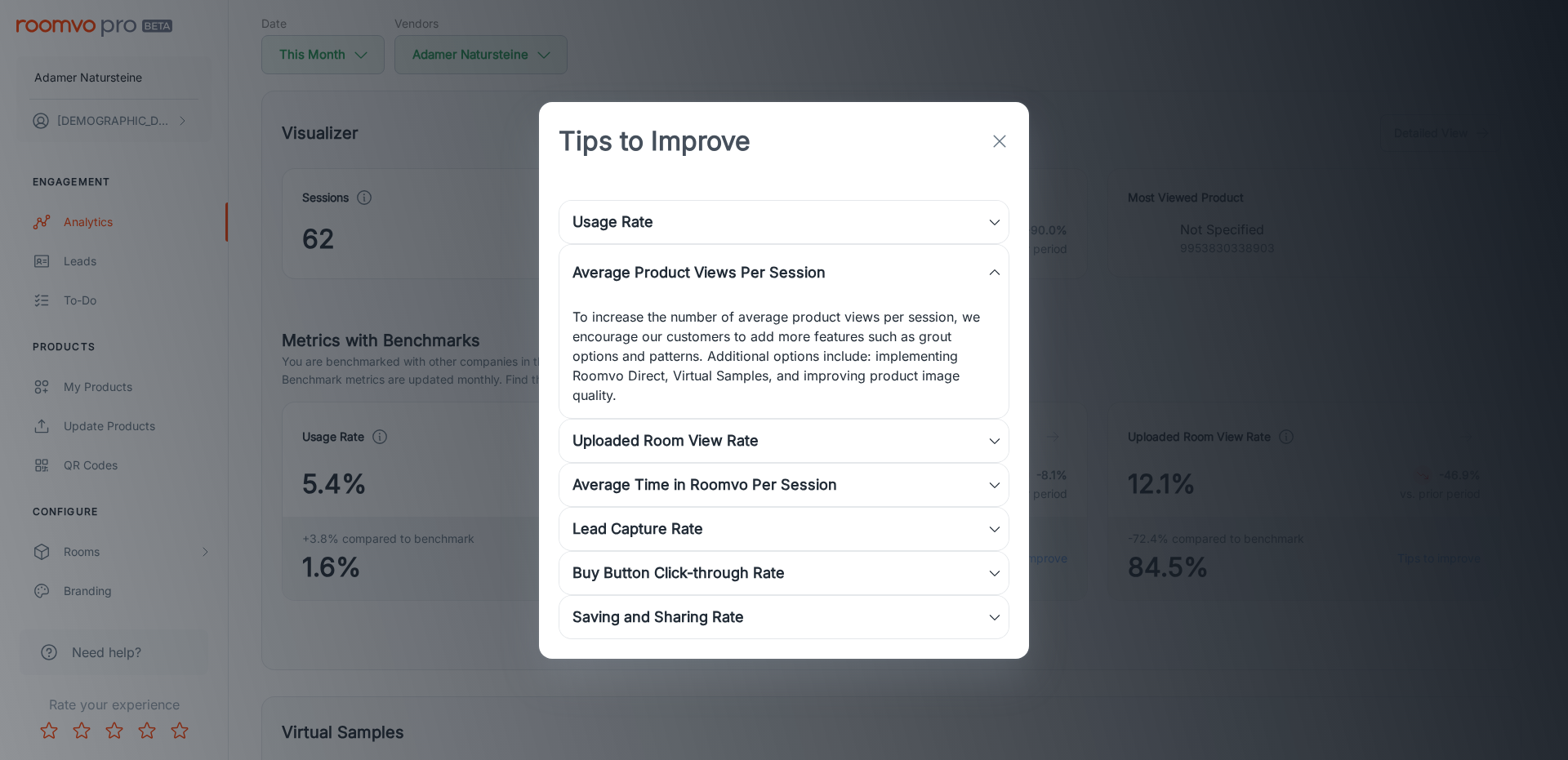
click at [765, 491] on div "Average Time in Roomvo Per Session" at bounding box center [780, 485] width 415 height 23
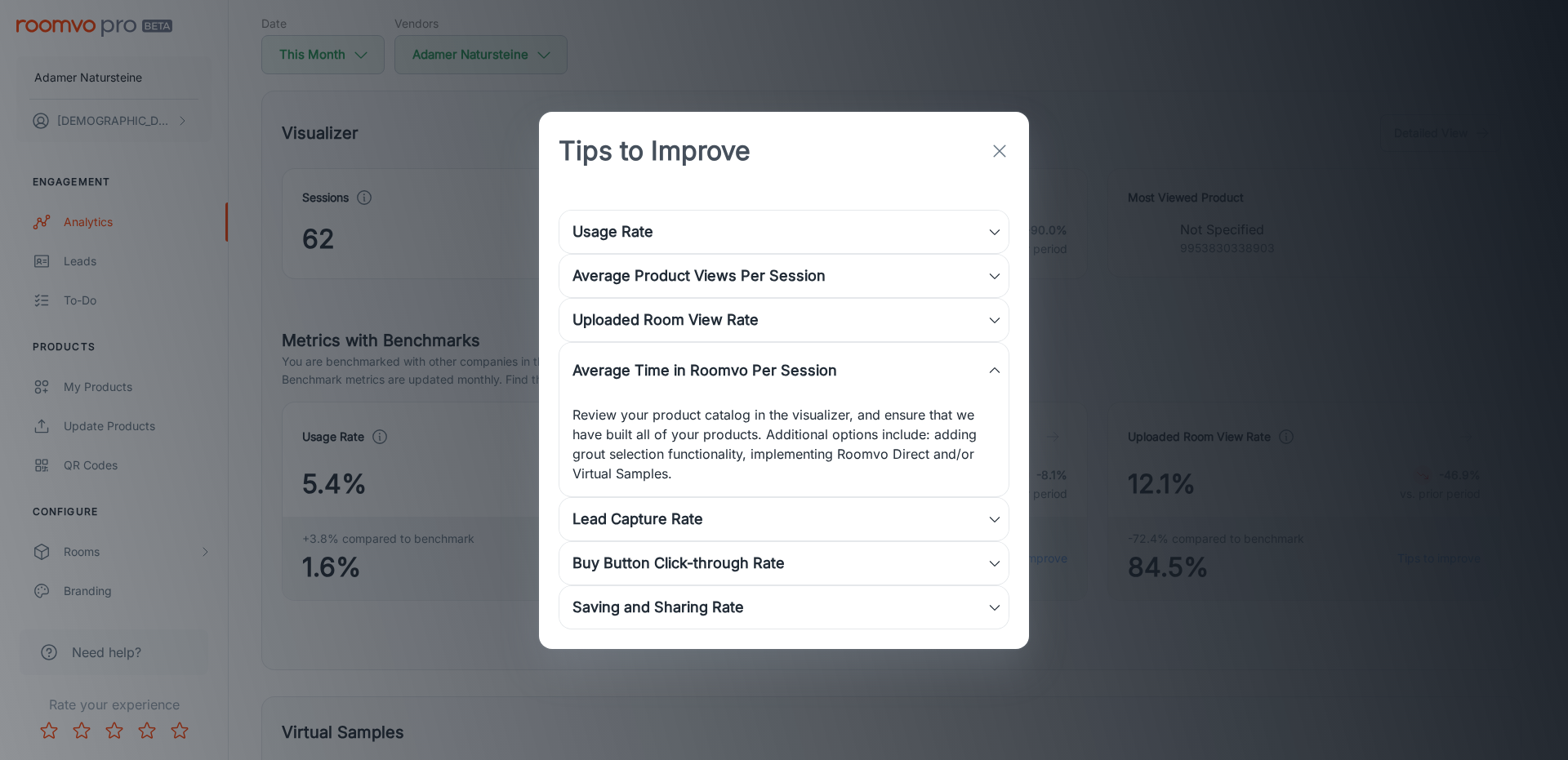
click at [849, 376] on div "Average Time in Roomvo Per Session" at bounding box center [780, 370] width 415 height 23
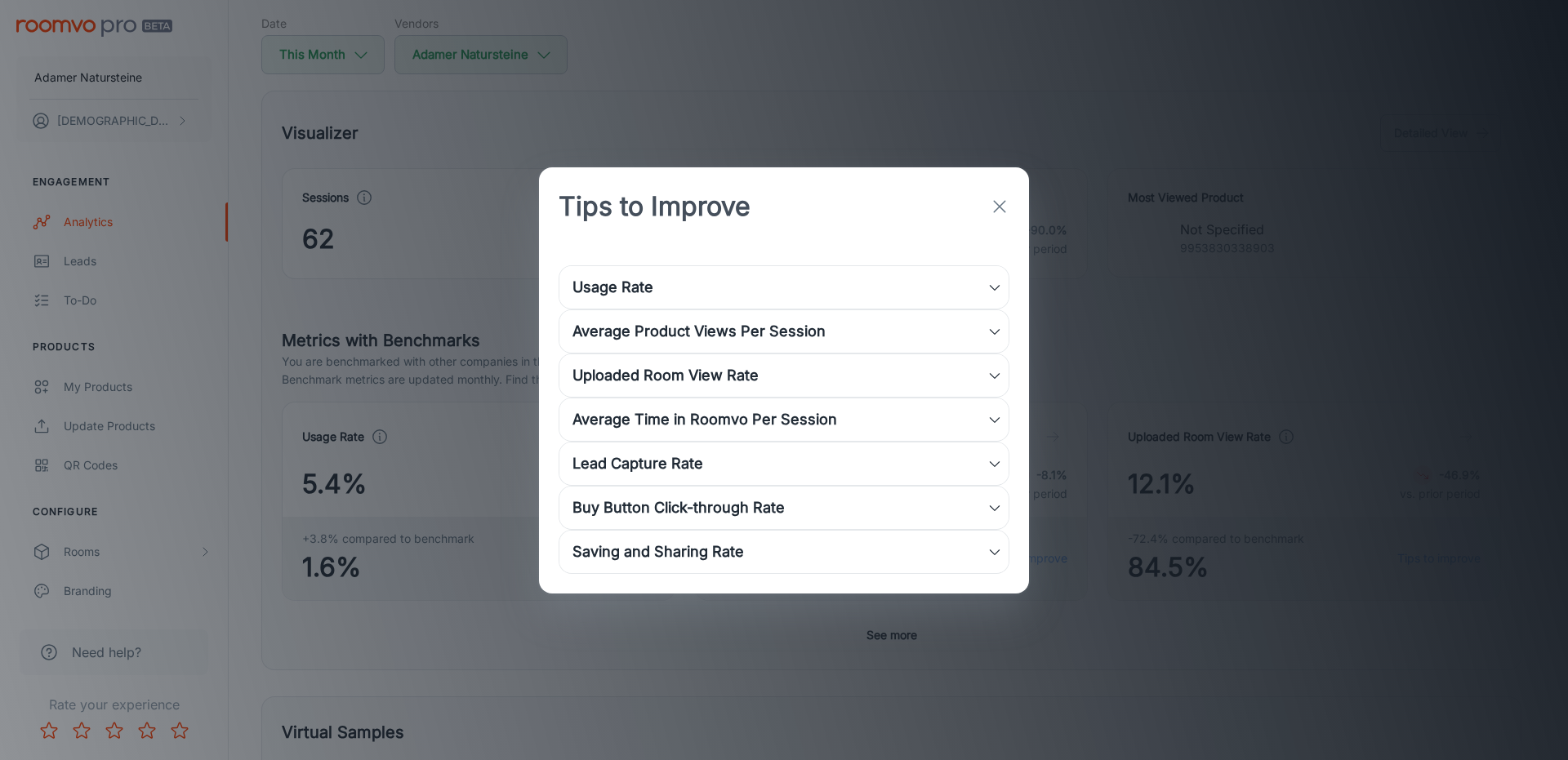
click at [908, 490] on div "Buy Button Click-through Rate" at bounding box center [784, 508] width 450 height 42
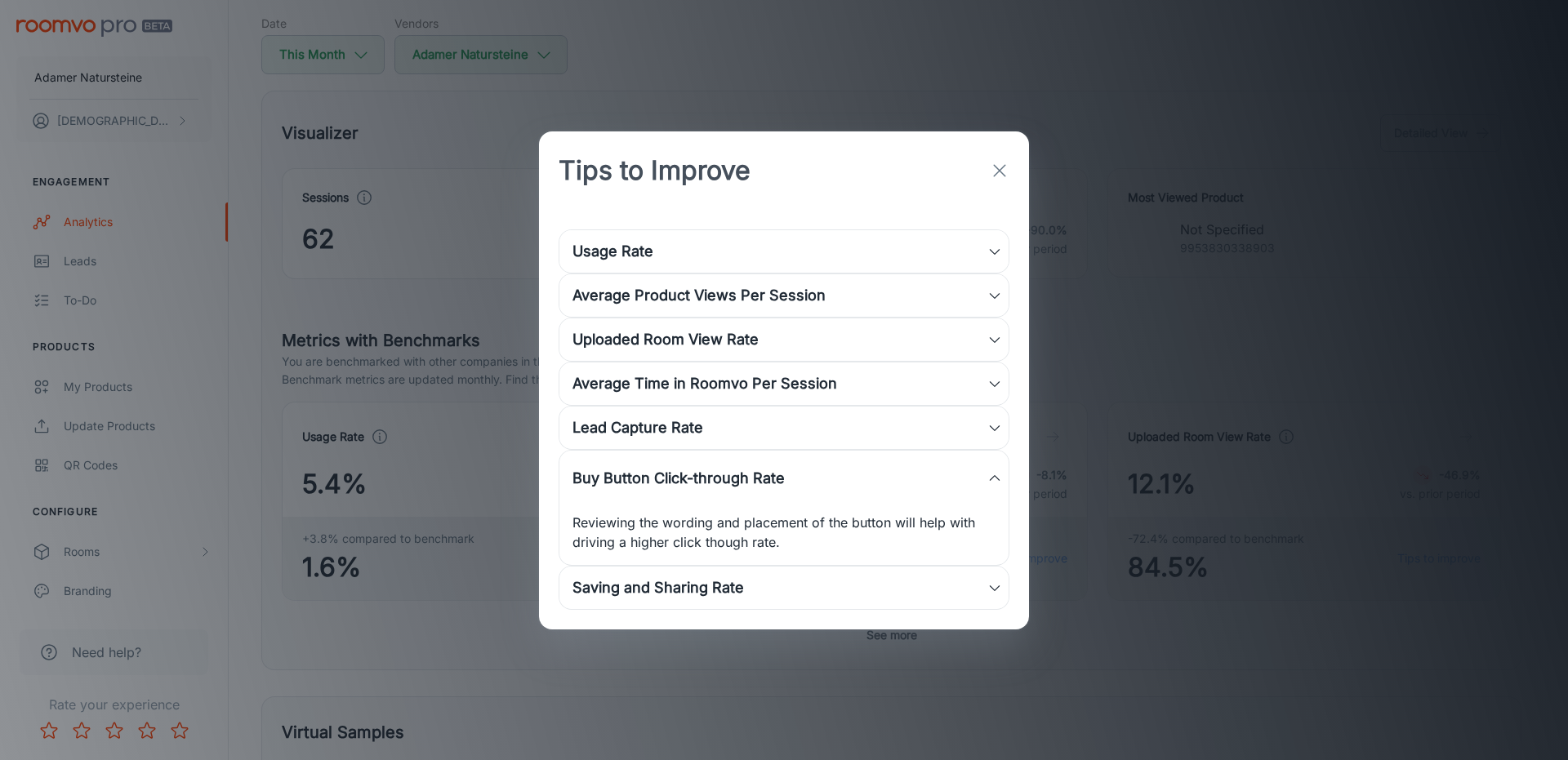
click at [917, 473] on div "Buy Button Click-through Rate" at bounding box center [780, 479] width 415 height 23
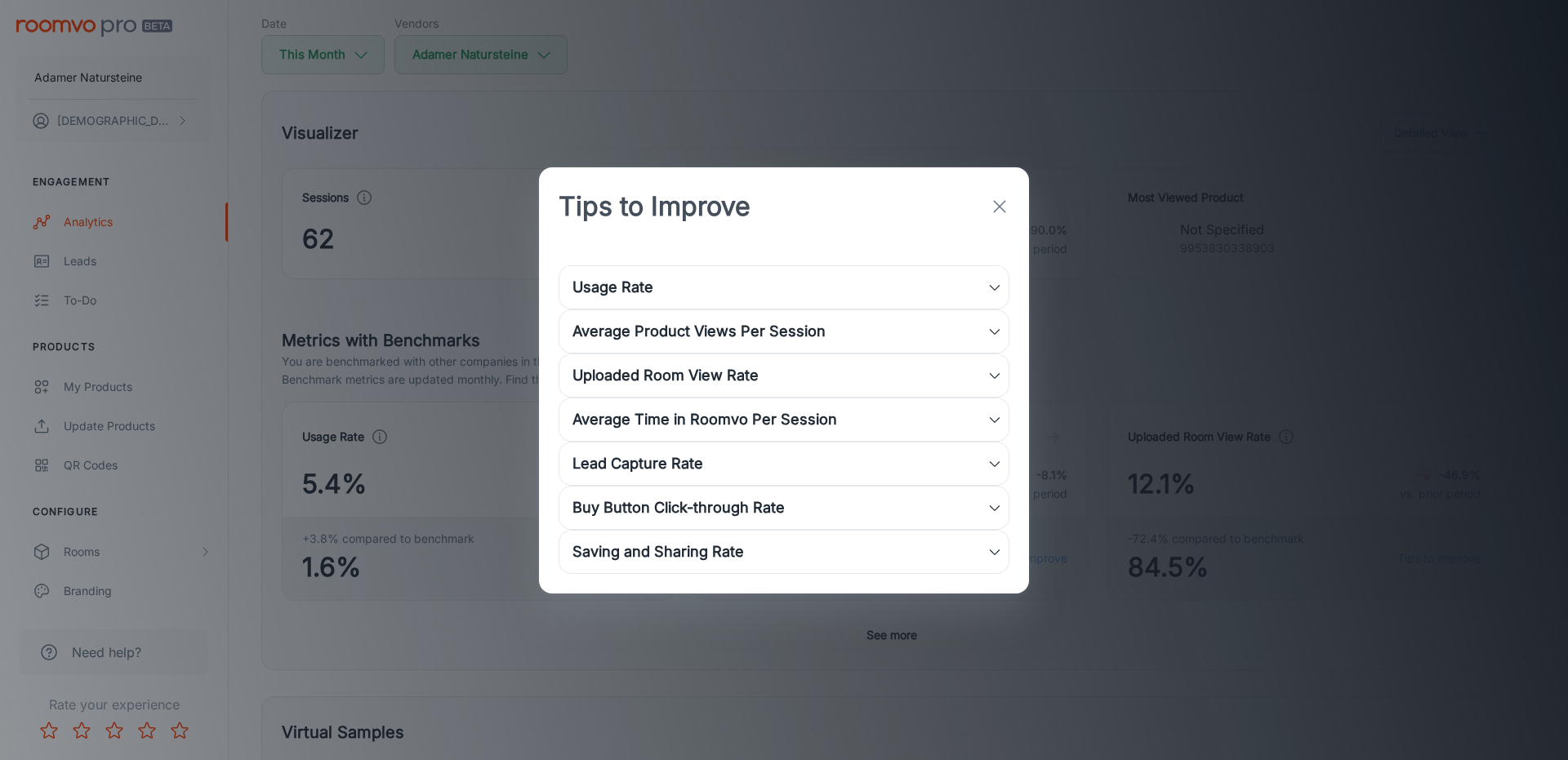
click at [921, 446] on div "Lead Capture Rate" at bounding box center [784, 464] width 450 height 42
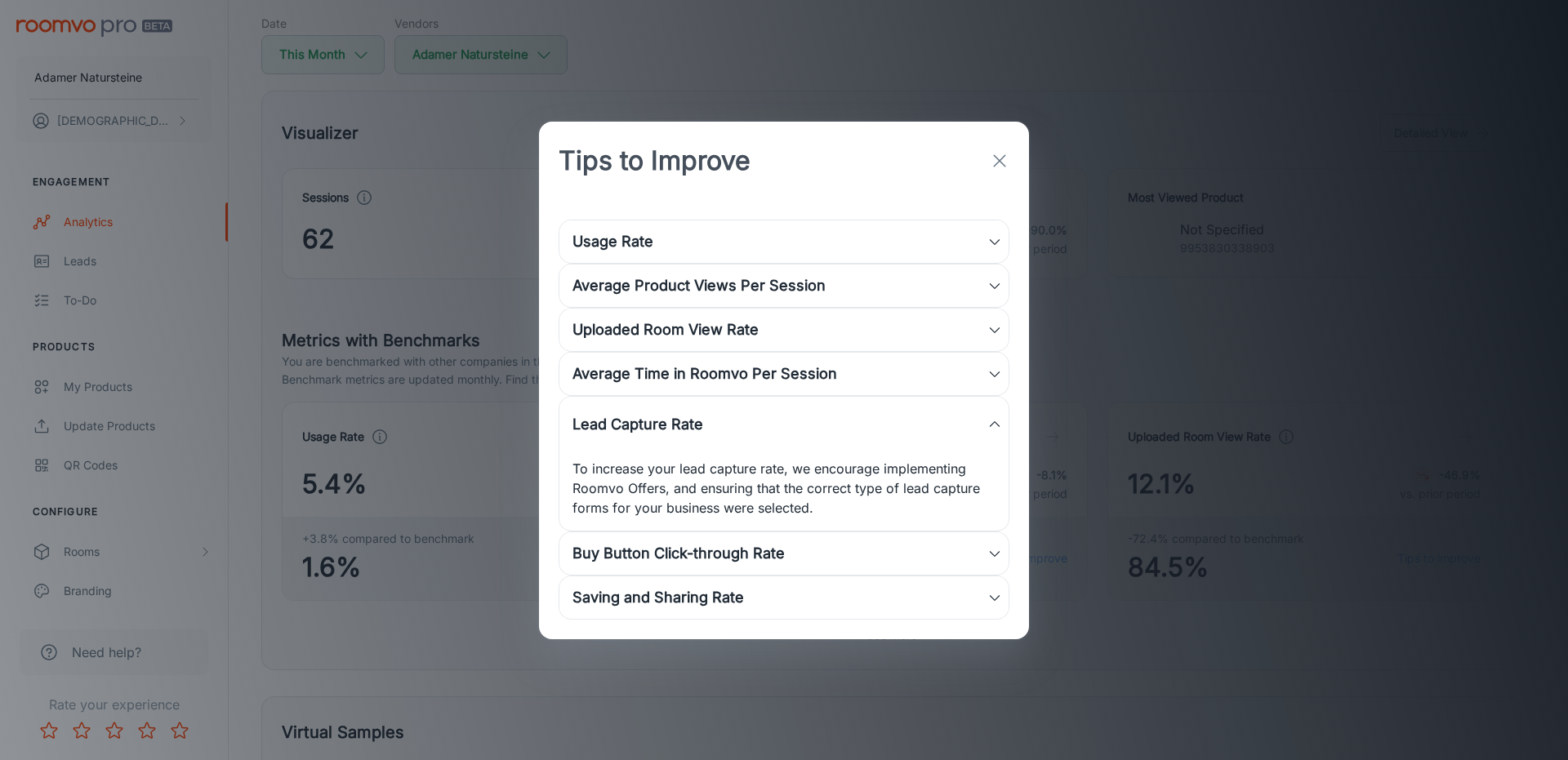
click at [925, 449] on div "Lead Capture Rate" at bounding box center [784, 424] width 450 height 55
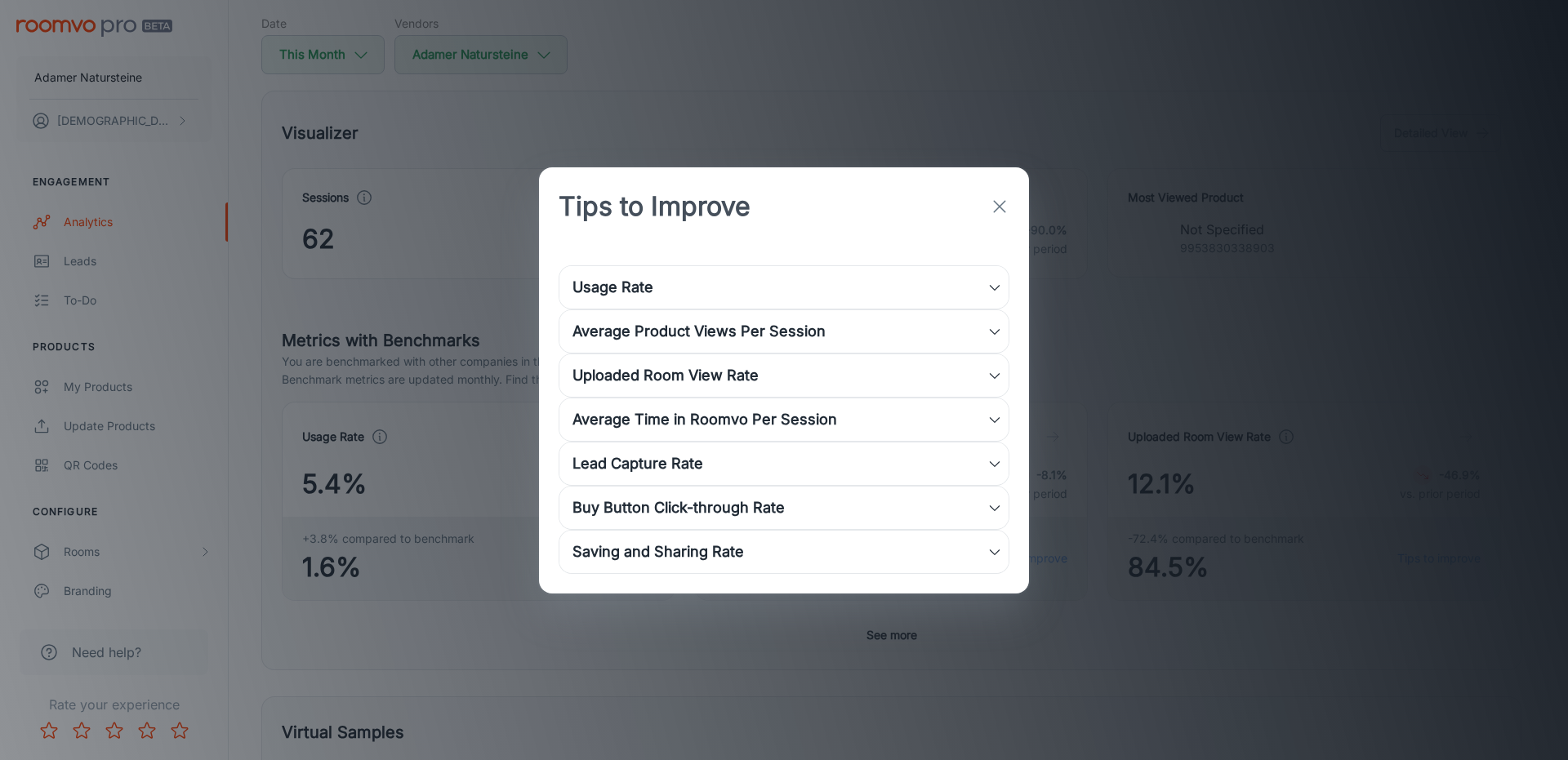
click at [898, 531] on div "Saving and Sharing Rate" at bounding box center [784, 552] width 450 height 42
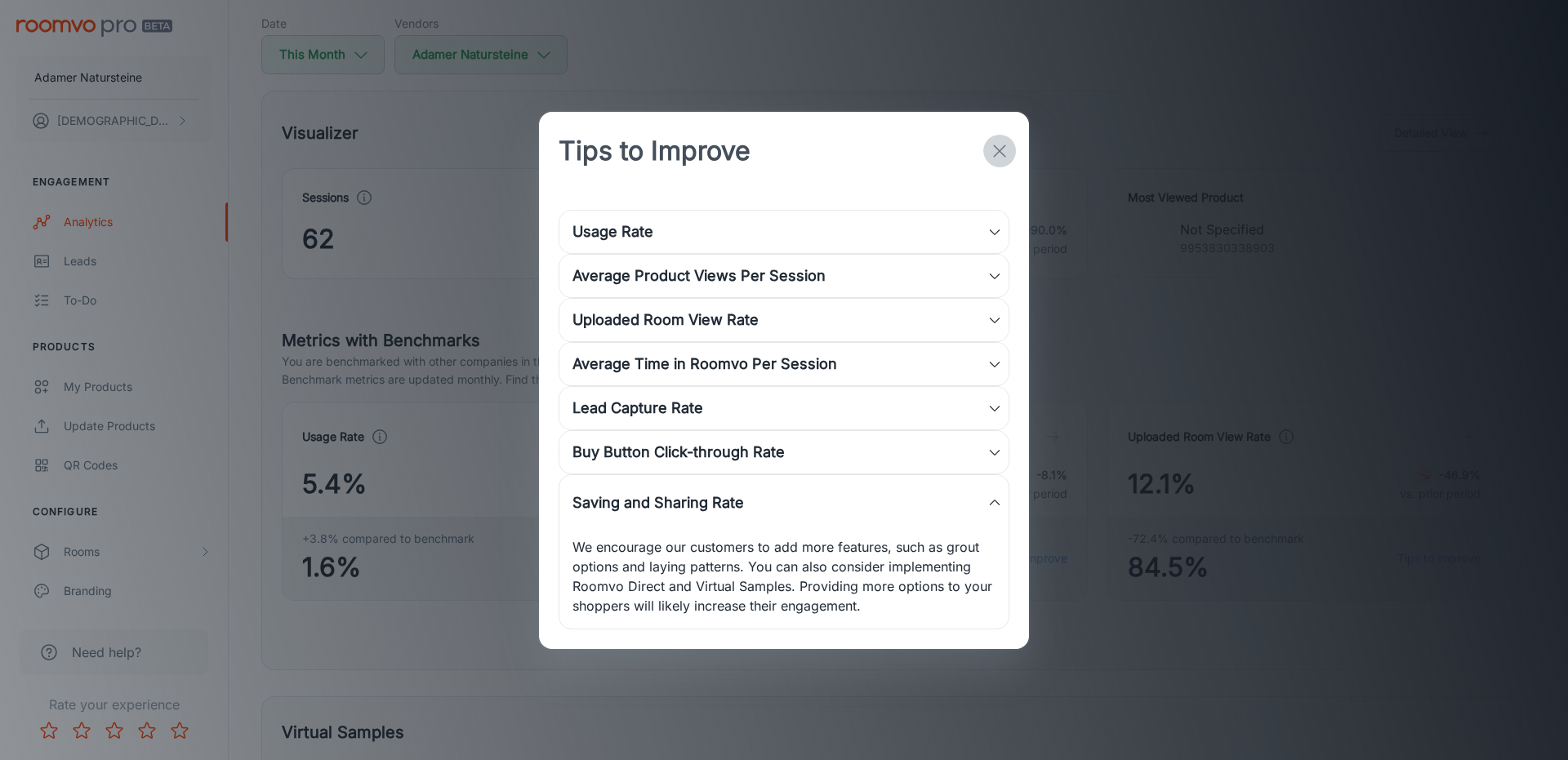
click at [1007, 136] on button "button" at bounding box center [1000, 150] width 33 height 33
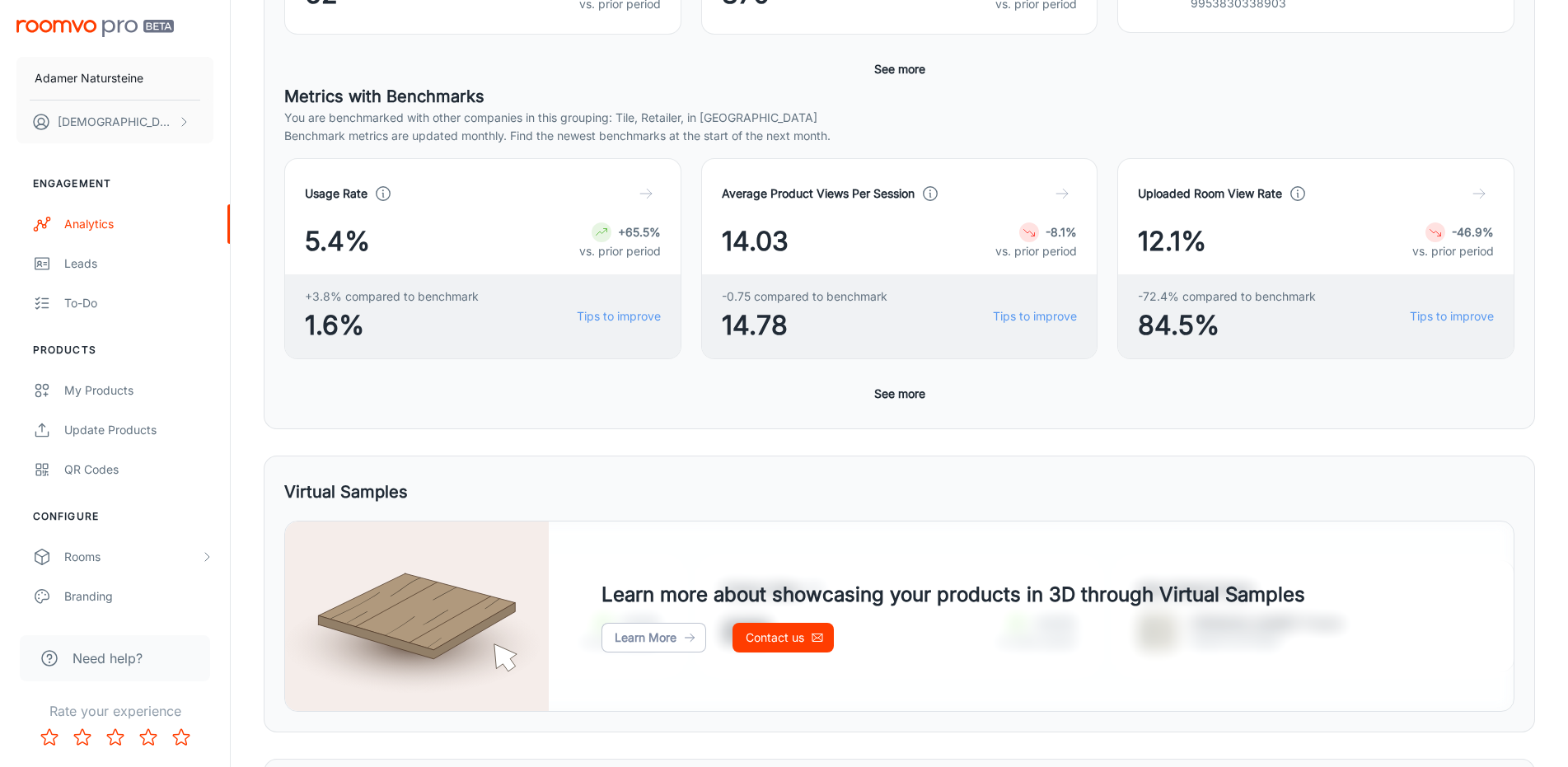
scroll to position [0, 0]
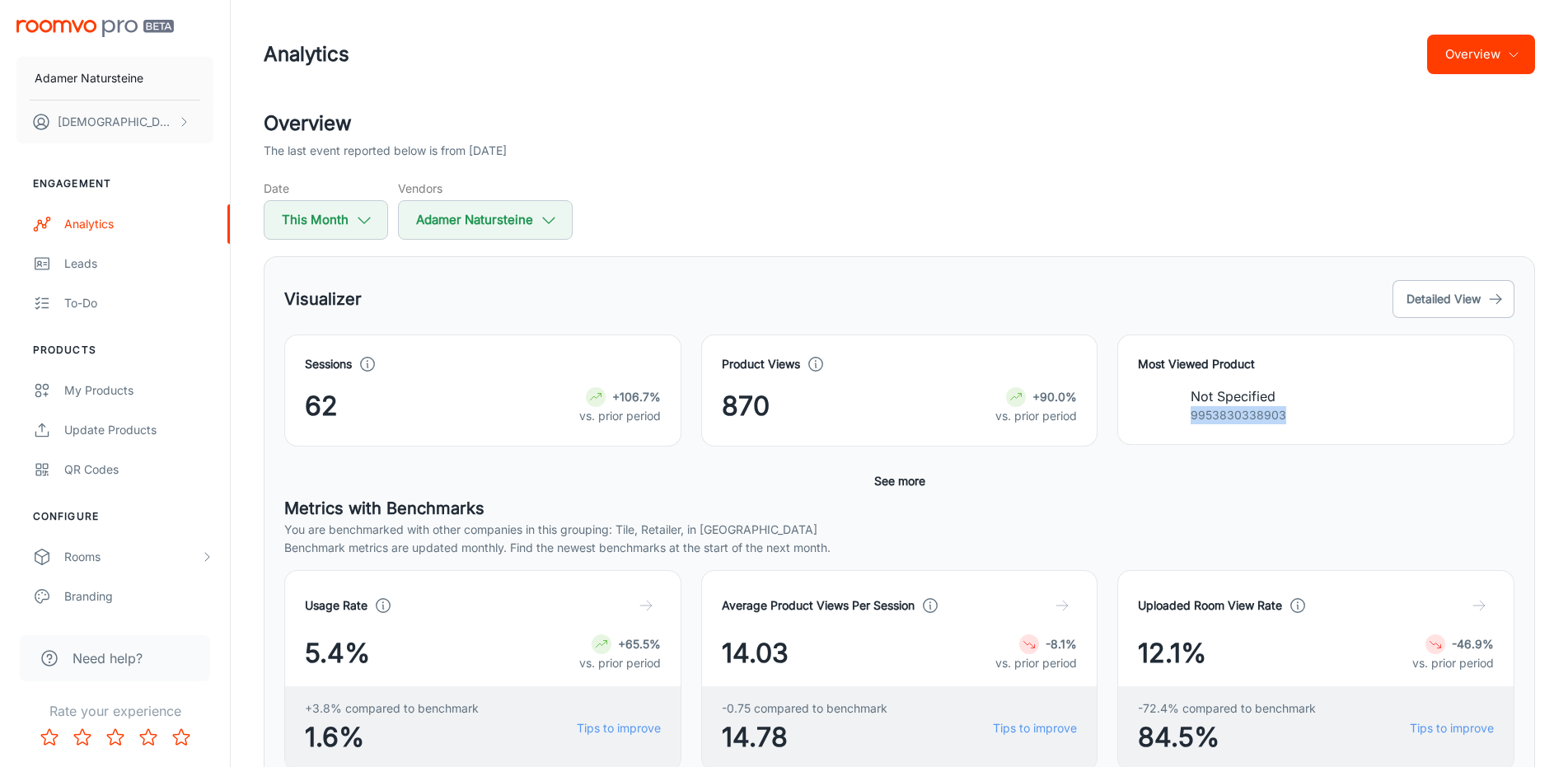
drag, startPoint x: 1305, startPoint y: 415, endPoint x: 1192, endPoint y: 412, distance: 113.0
click at [1192, 412] on div "Not Specified 9953830338903" at bounding box center [1316, 405] width 356 height 38
copy p "9953830338903"
click at [501, 301] on div "Visualizer Detailed View" at bounding box center [899, 299] width 1231 height 44
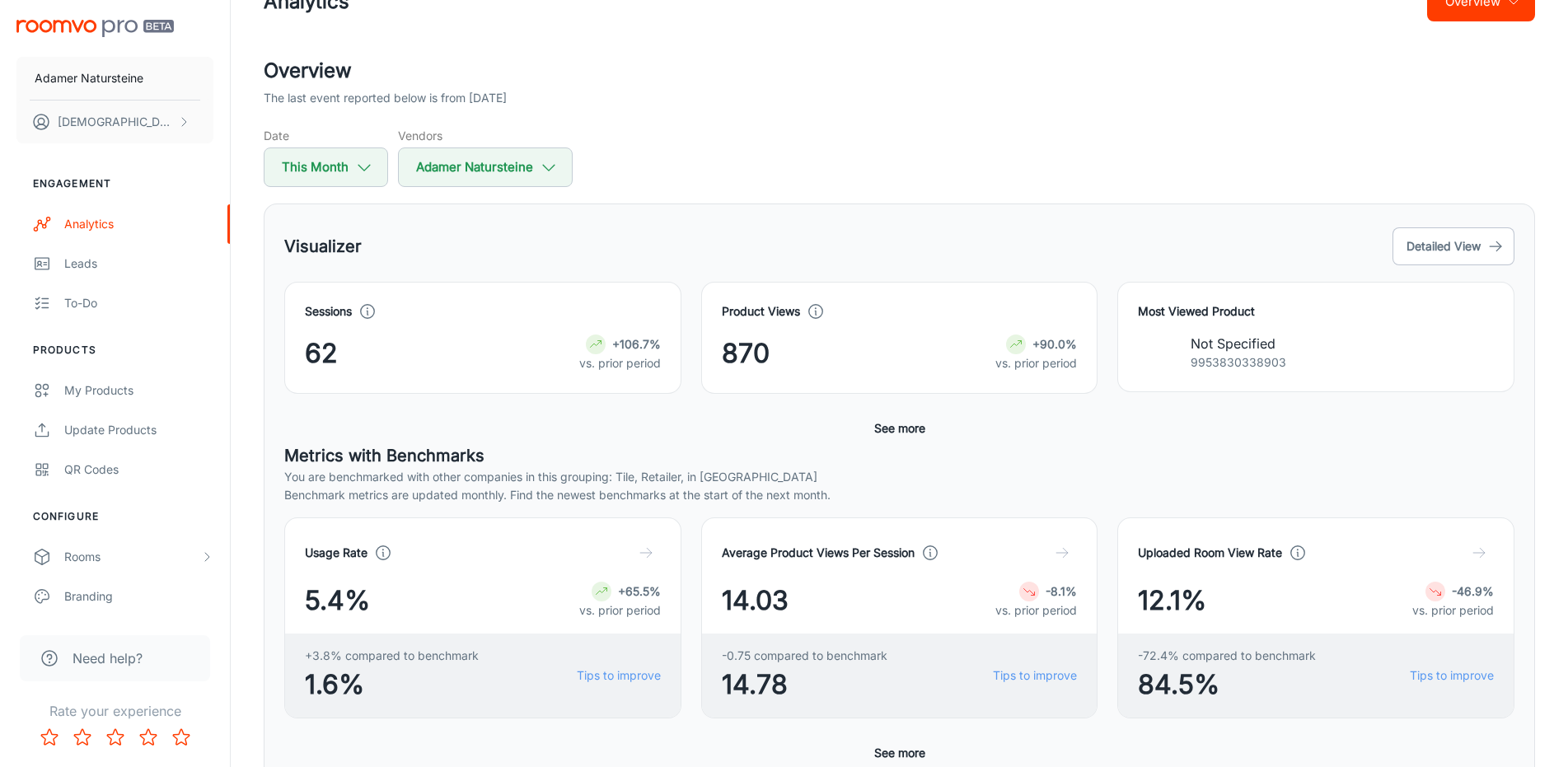
scroll to position [83, 0]
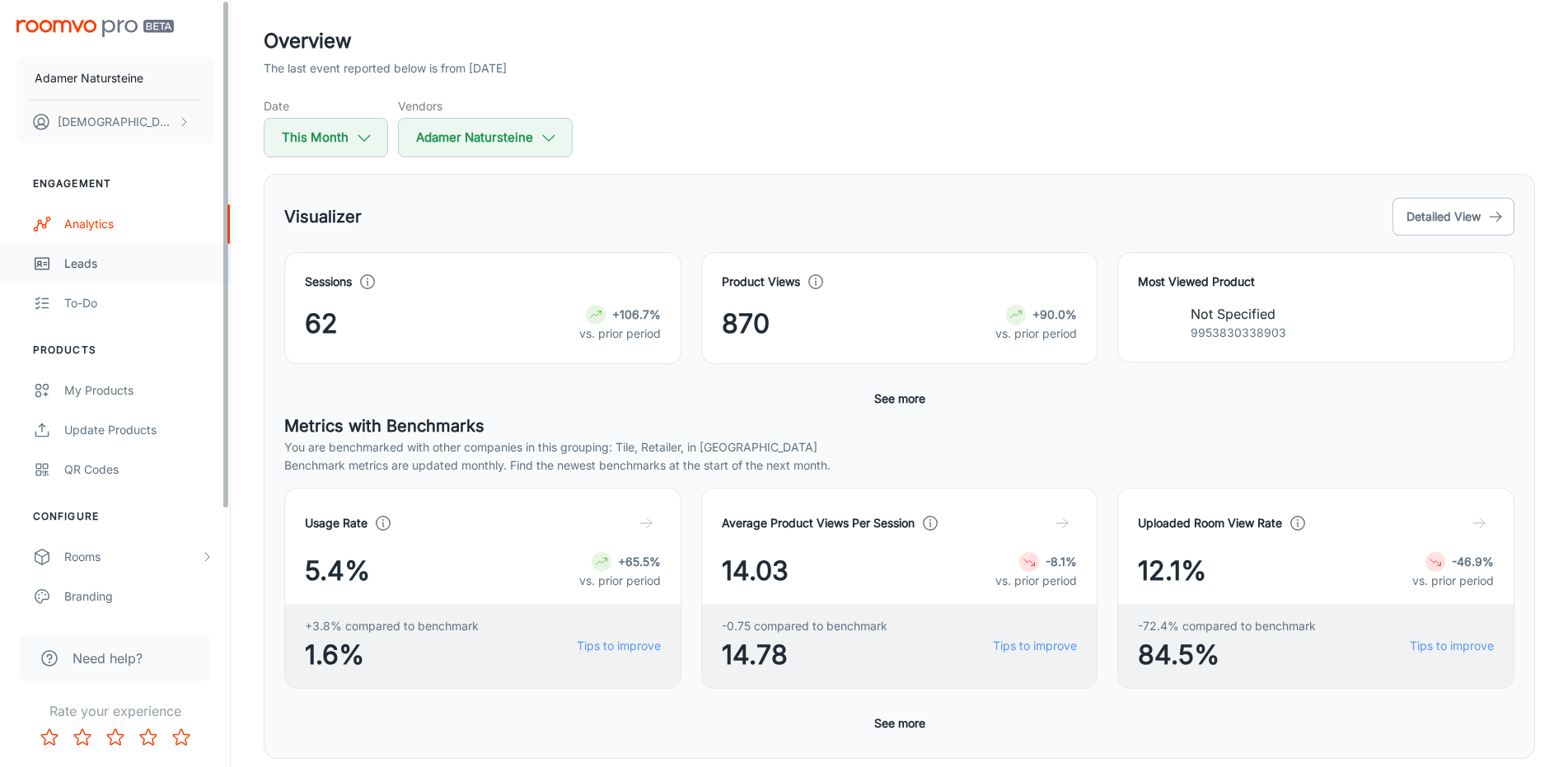
click at [166, 271] on div "Leads" at bounding box center [139, 264] width 149 height 18
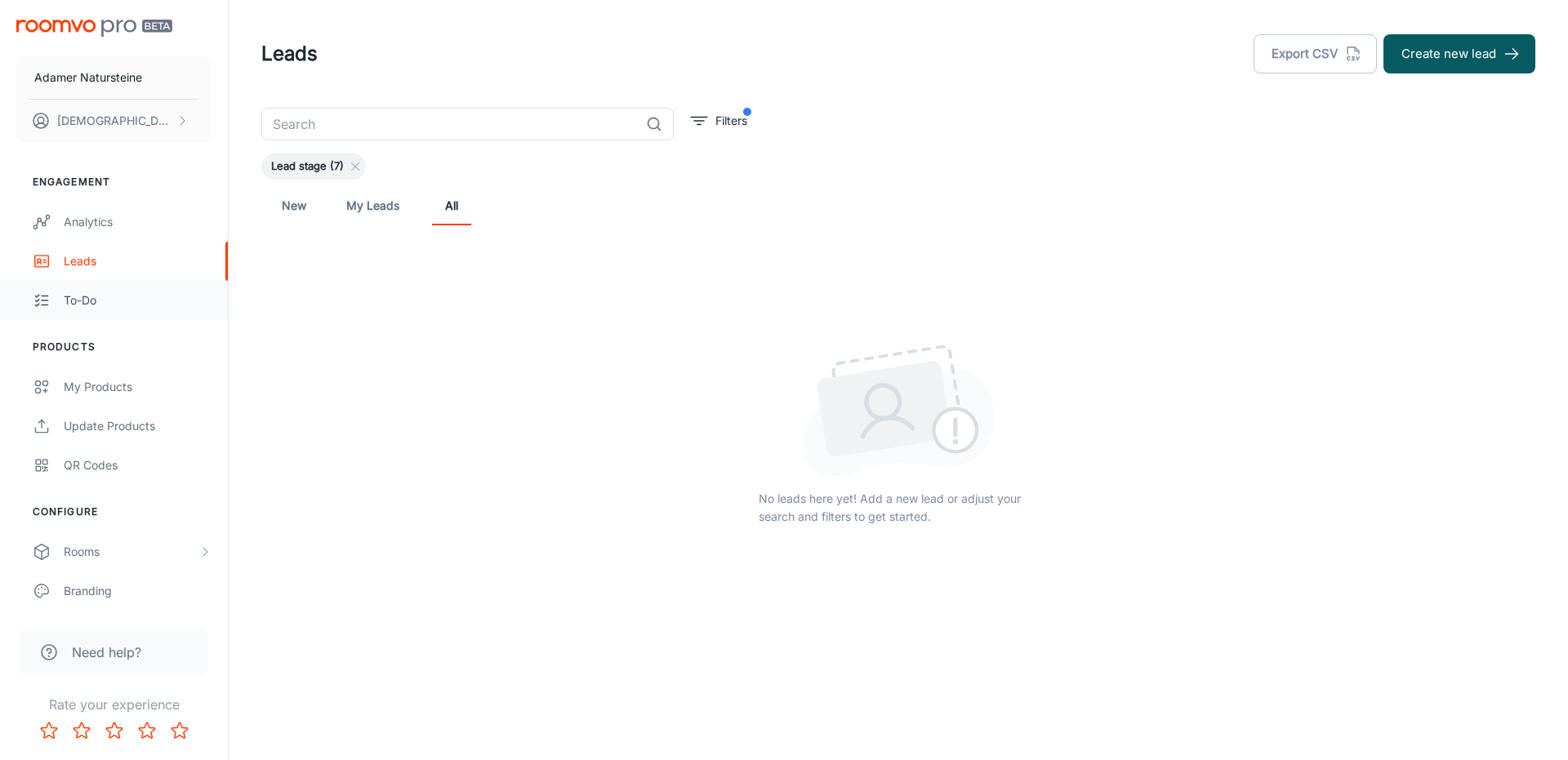
click at [77, 302] on div "To-do" at bounding box center [137, 300] width 148 height 18
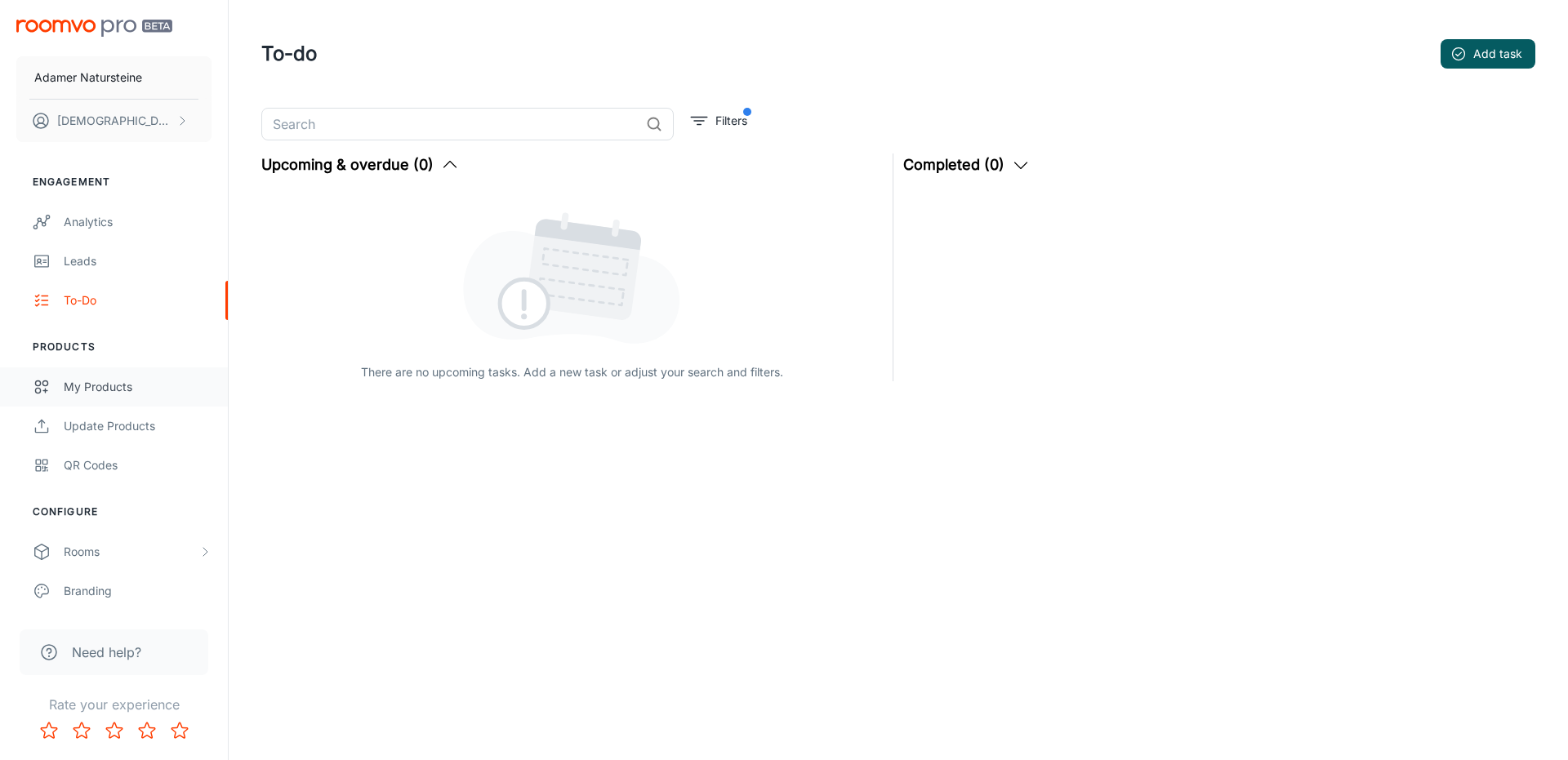
click at [194, 391] on div "My Products" at bounding box center [137, 387] width 148 height 18
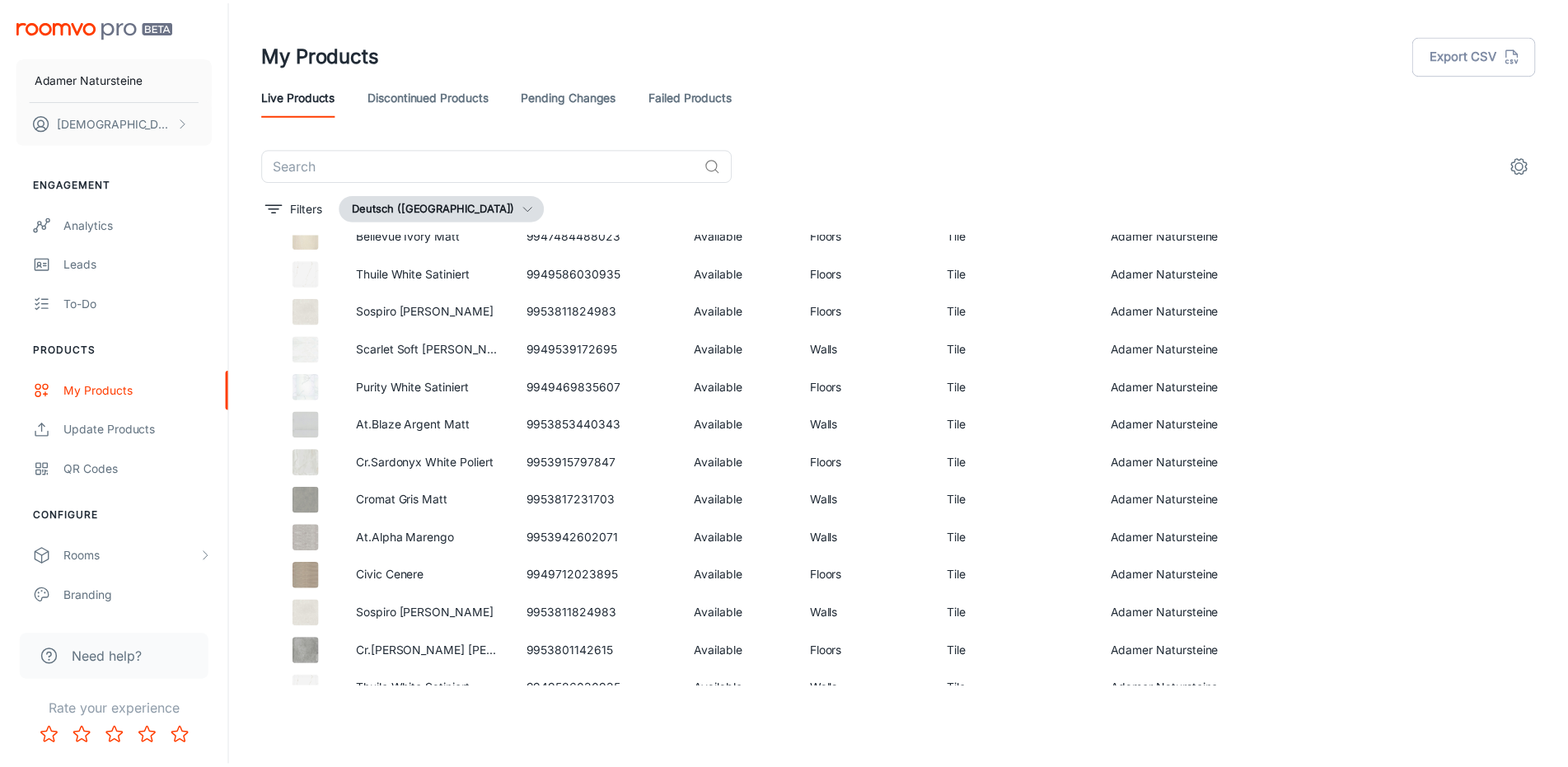
scroll to position [2018, 0]
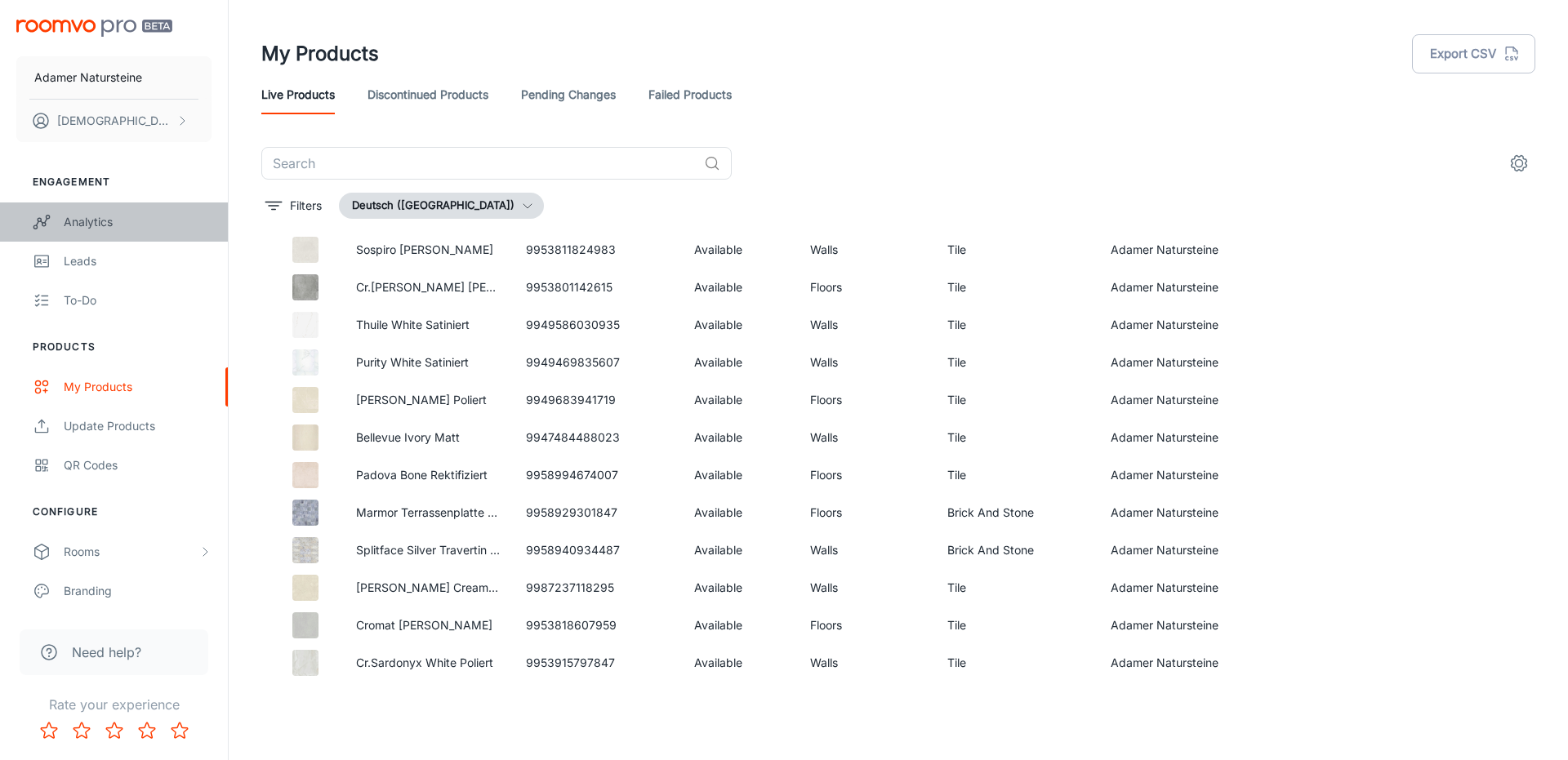
click at [77, 210] on link "Analytics" at bounding box center [114, 222] width 228 height 40
